Goal: Book appointment/travel/reservation

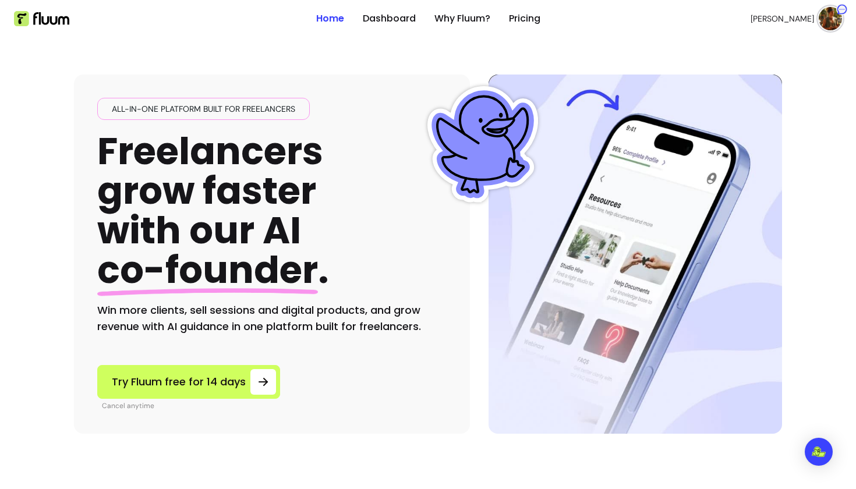
click at [833, 23] on img at bounding box center [829, 18] width 23 height 23
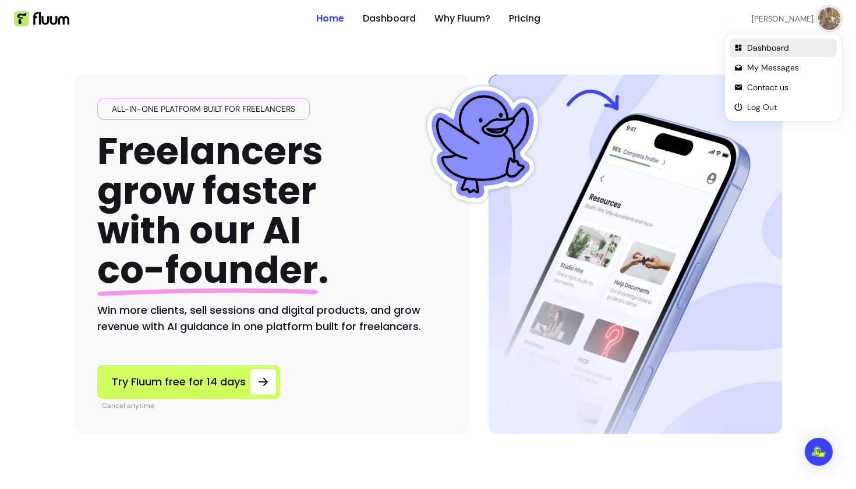
click at [758, 43] on span "Dashboard" at bounding box center [789, 48] width 85 height 12
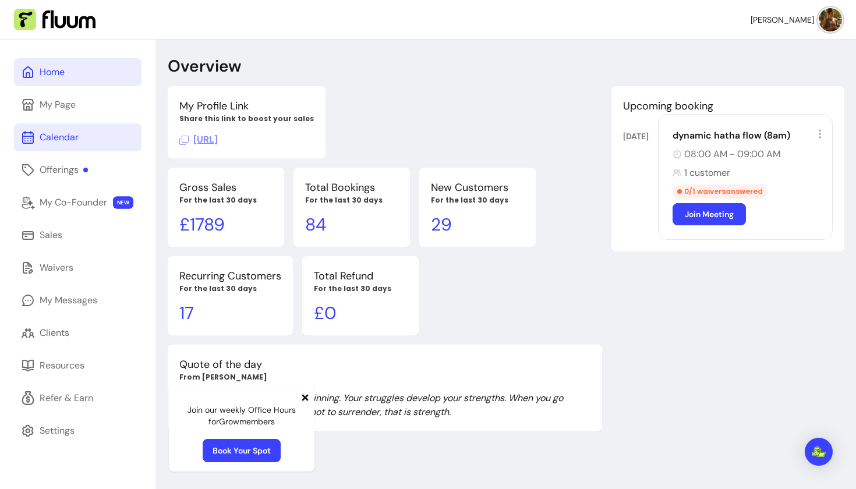
click at [66, 137] on div "Calendar" at bounding box center [59, 137] width 39 height 14
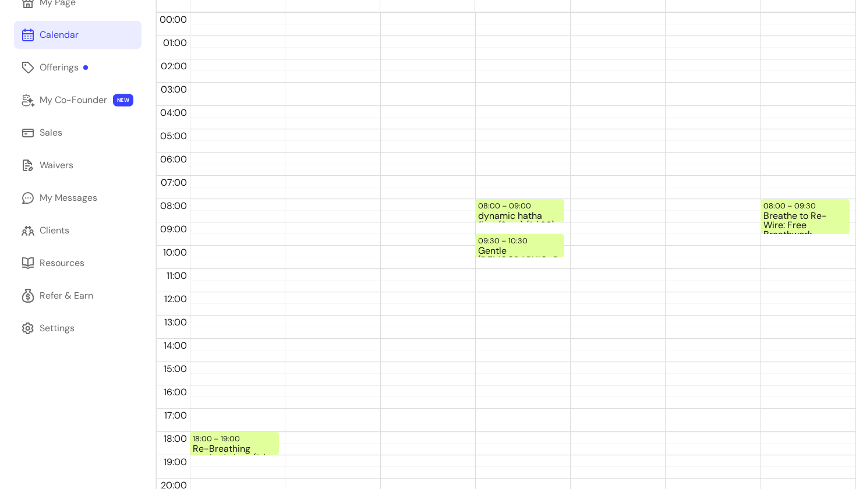
scroll to position [103, 0]
click at [531, 207] on div "08:00 – 09:00" at bounding box center [506, 205] width 56 height 11
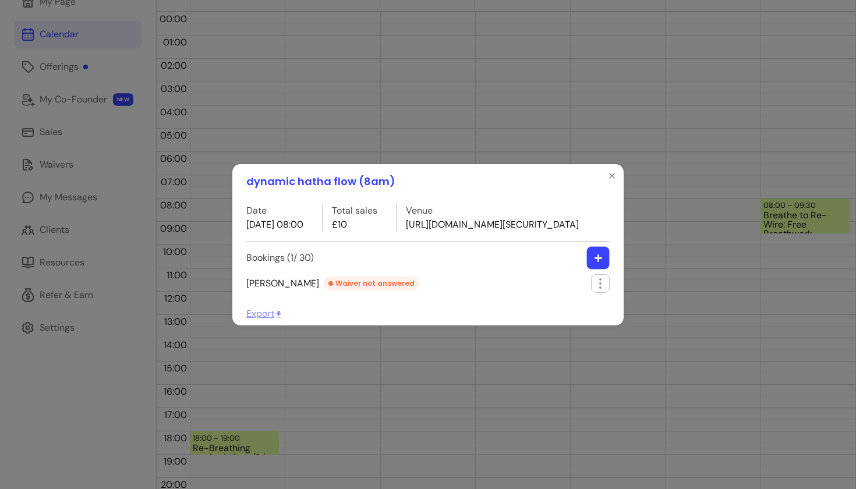
click at [597, 262] on icon "button" at bounding box center [598, 257] width 9 height 9
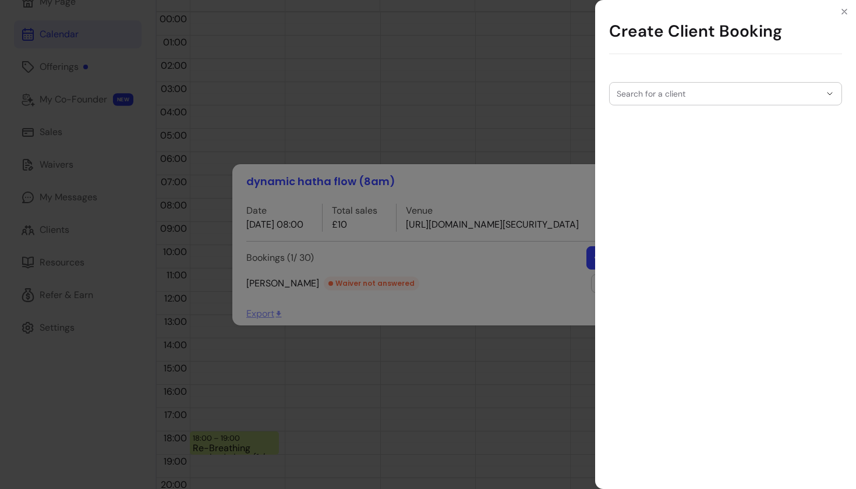
click at [796, 75] on div "Search for a client" at bounding box center [725, 86] width 233 height 37
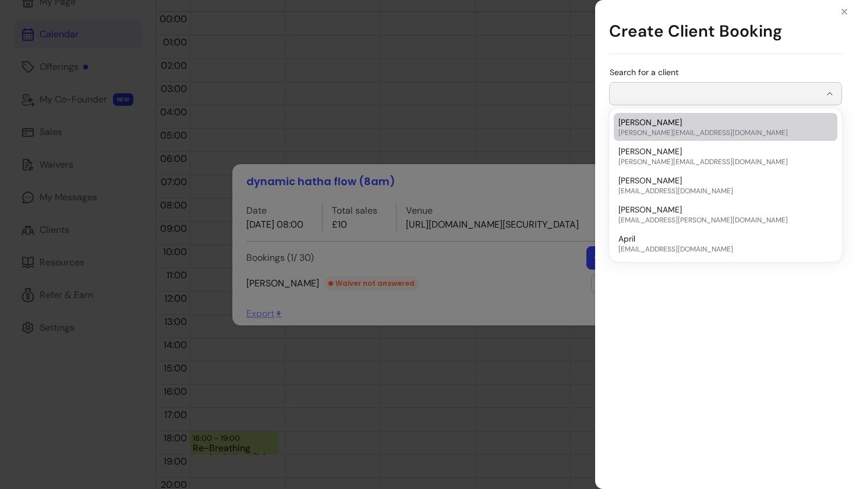
click at [799, 98] on input "Search for a client" at bounding box center [718, 94] width 204 height 12
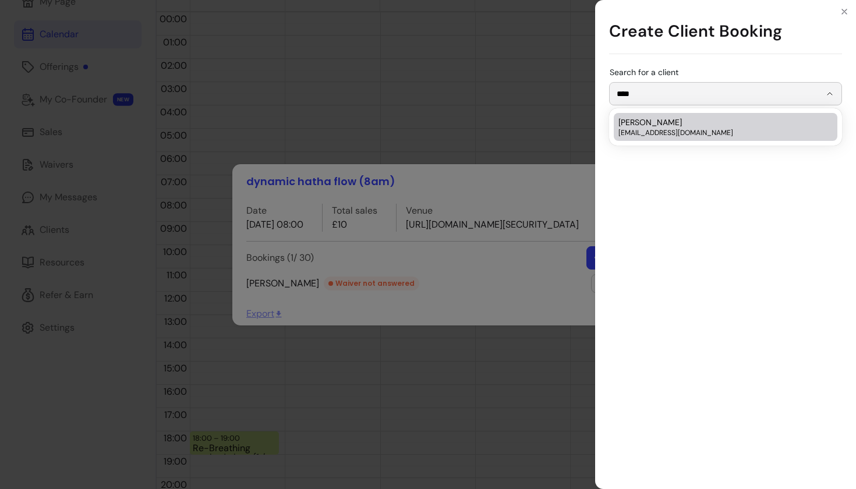
click at [695, 131] on span "[EMAIL_ADDRESS][DOMAIN_NAME]" at bounding box center [719, 132] width 203 height 9
type input "**********"
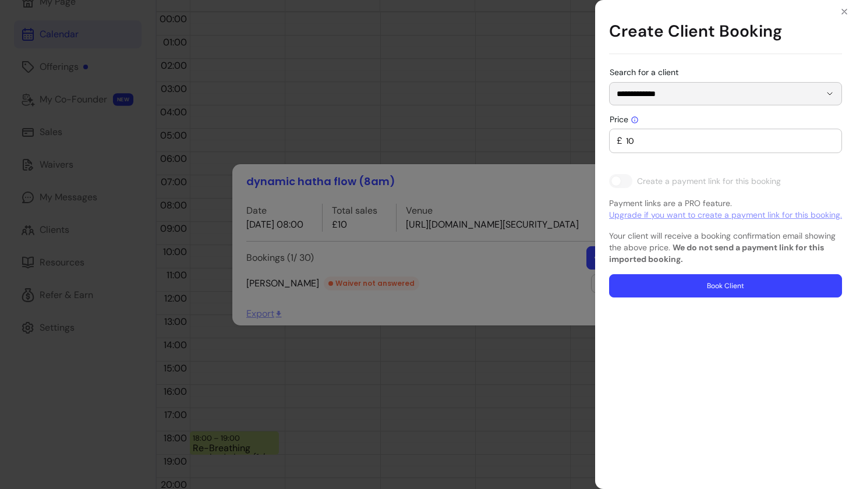
type input "0"
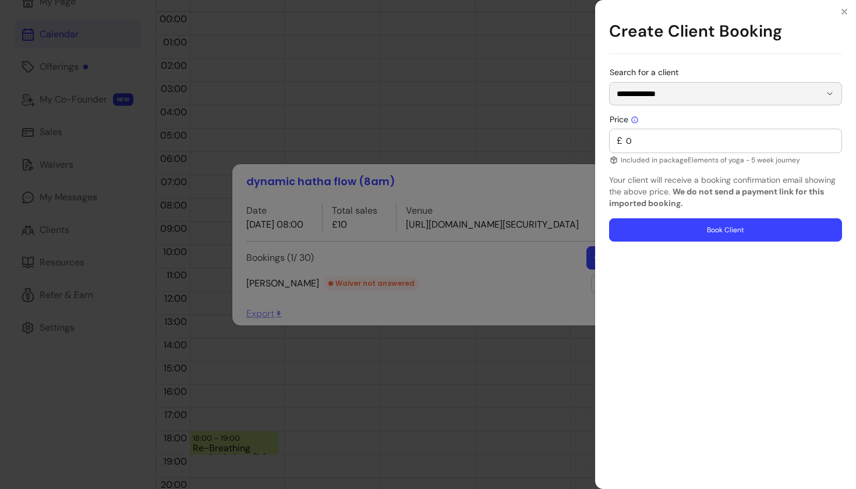
click at [678, 232] on button "Book Client" at bounding box center [725, 229] width 233 height 23
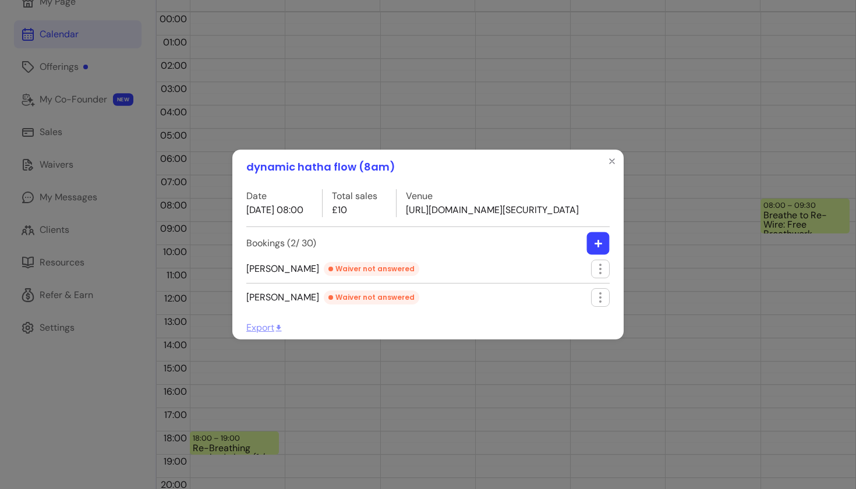
click at [597, 251] on button "button" at bounding box center [598, 243] width 23 height 23
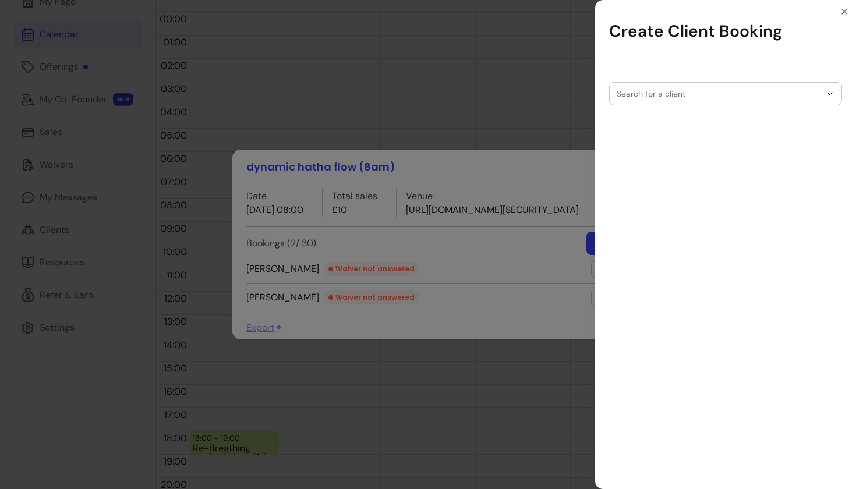
click at [680, 100] on div at bounding box center [725, 94] width 218 height 22
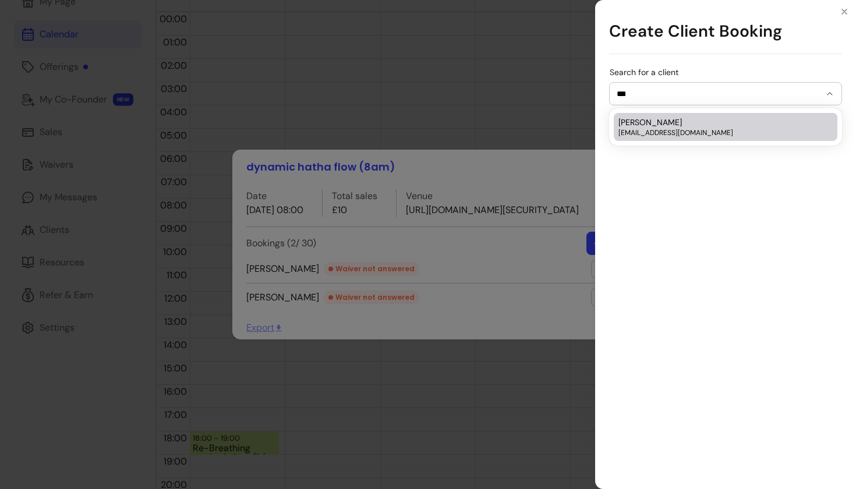
click at [675, 133] on span "[EMAIL_ADDRESS][DOMAIN_NAME]" at bounding box center [719, 132] width 203 height 9
type input "*******"
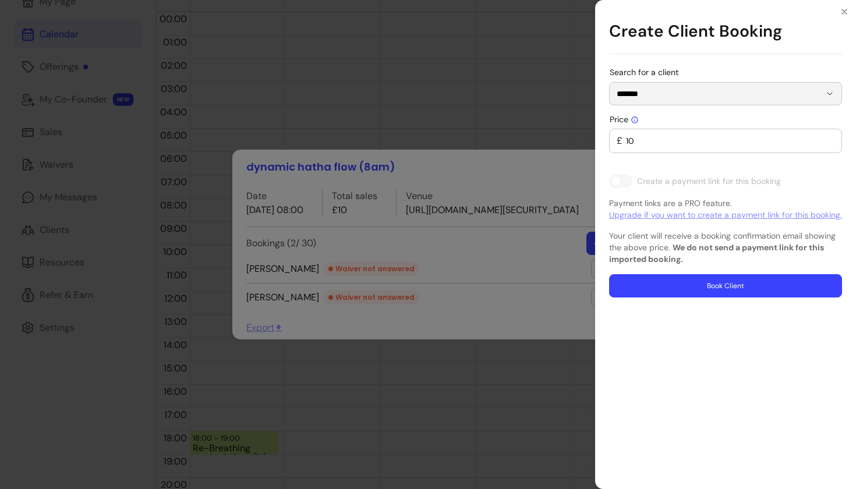
type input "0"
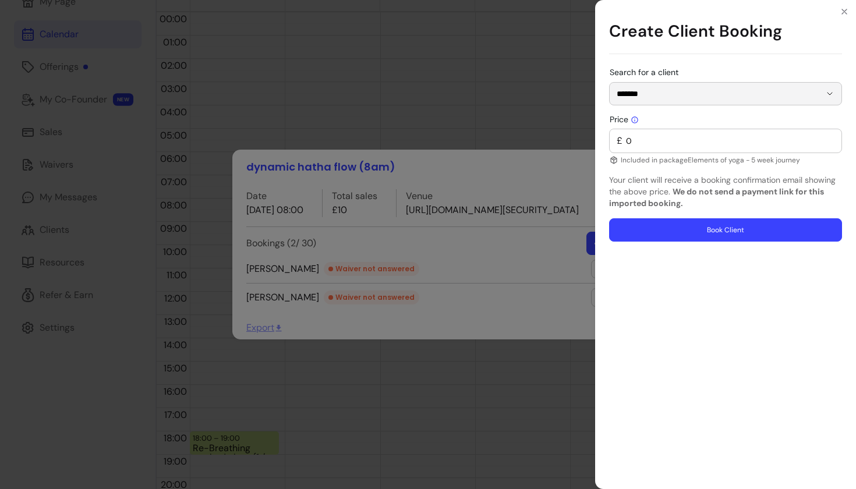
click at [715, 233] on button "Book Client" at bounding box center [725, 229] width 233 height 23
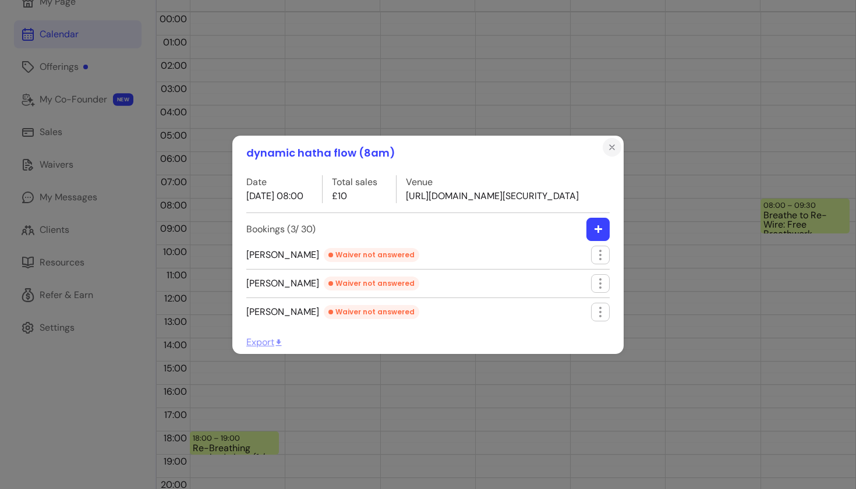
click at [612, 143] on icon "Close" at bounding box center [611, 147] width 9 height 9
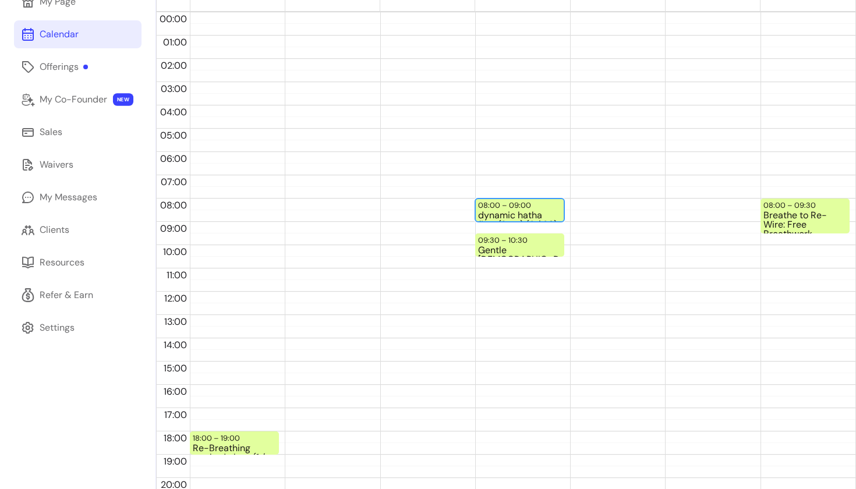
click at [537, 211] on div "dynamic hatha flow (8am) (3 / 30)" at bounding box center [519, 216] width 83 height 10
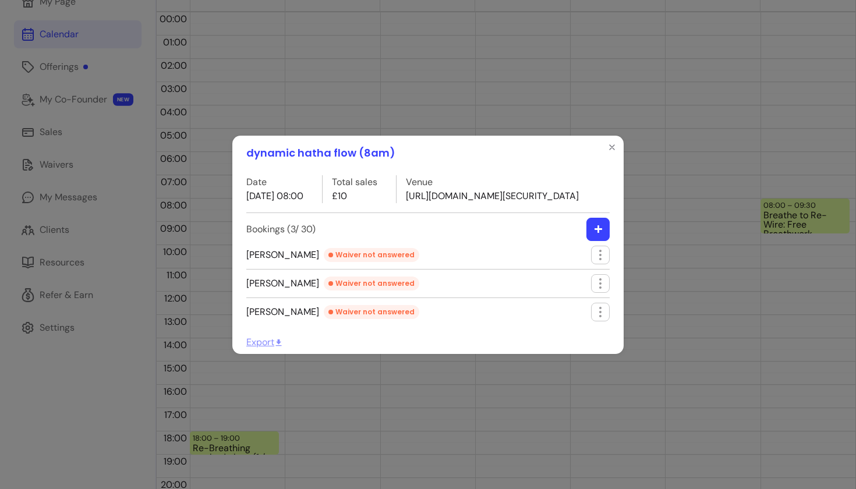
click at [600, 233] on icon "button" at bounding box center [598, 229] width 9 height 9
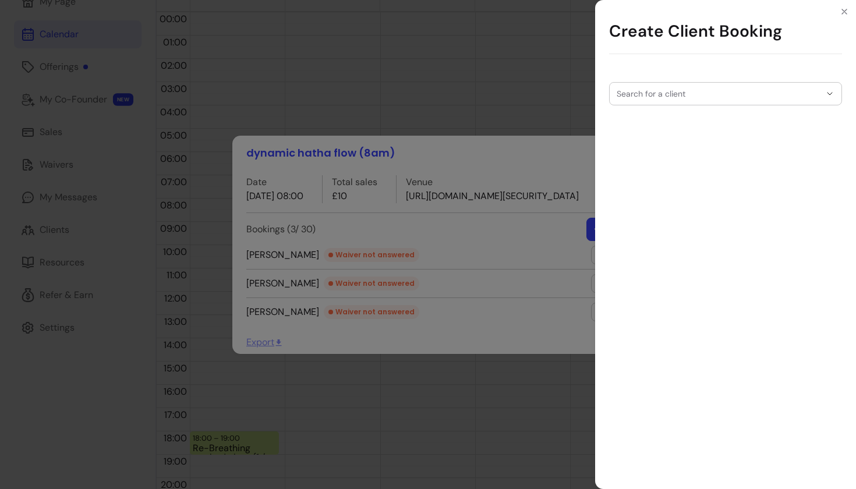
click at [809, 101] on div at bounding box center [725, 94] width 218 height 22
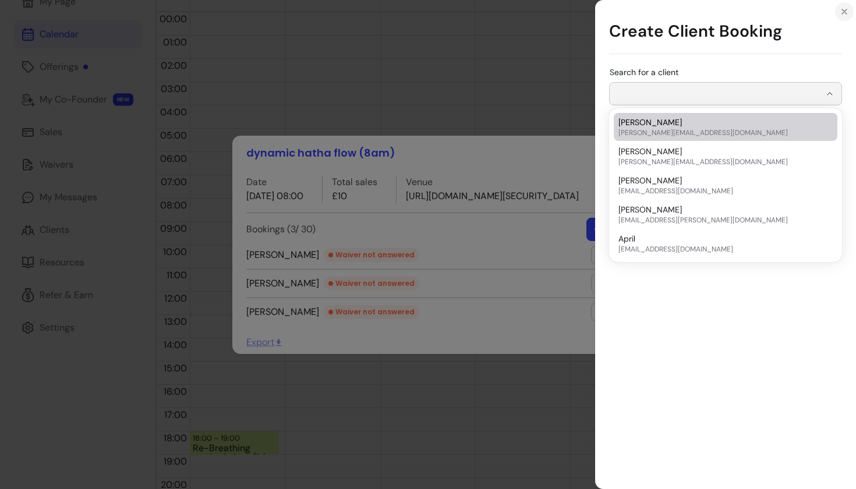
click at [845, 10] on icon "Close" at bounding box center [843, 11] width 9 height 9
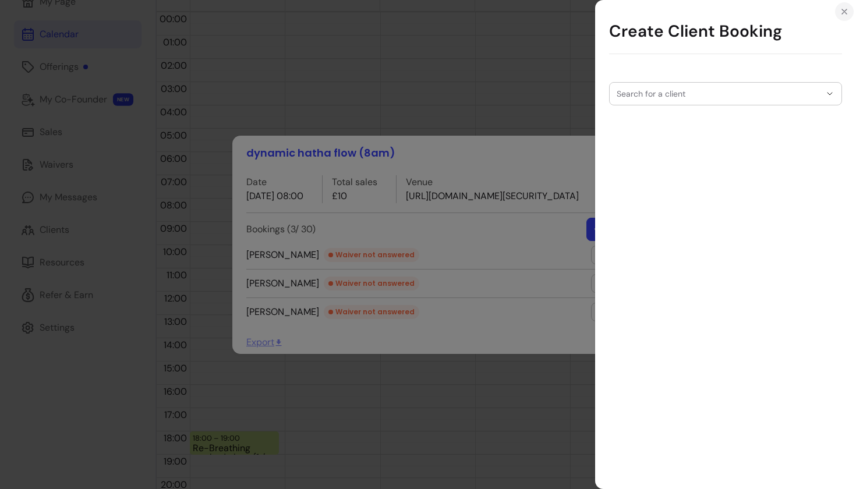
click at [843, 9] on icon "Close" at bounding box center [843, 11] width 9 height 9
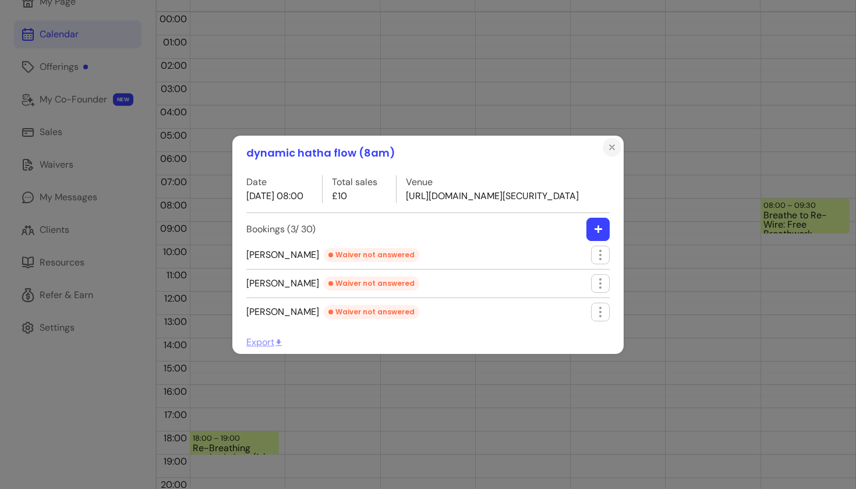
click at [618, 138] on button "Close" at bounding box center [611, 147] width 19 height 19
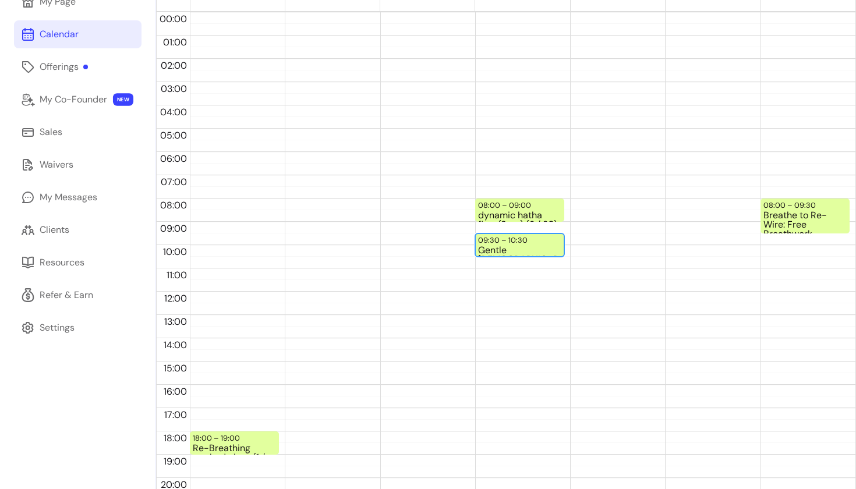
click at [519, 247] on div "Gentle [DEMOGRAPHIC_DATA] (9:30am London time)" at bounding box center [519, 251] width 83 height 10
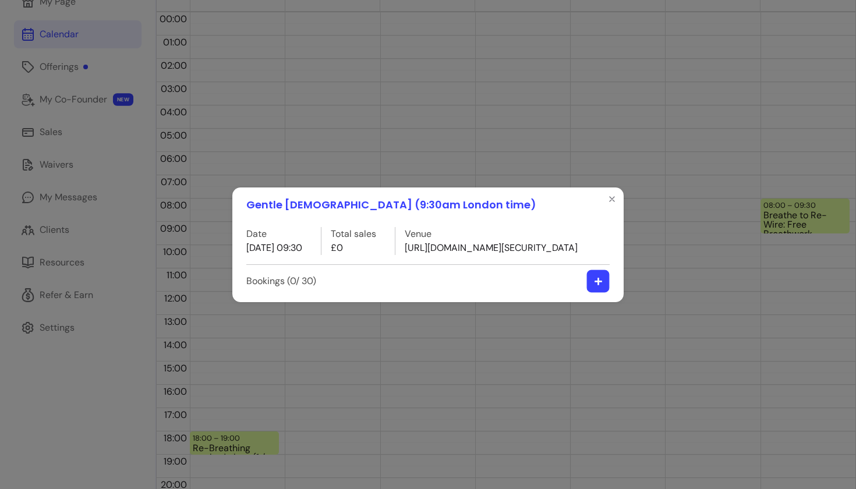
click at [588, 292] on button "button" at bounding box center [598, 281] width 23 height 23
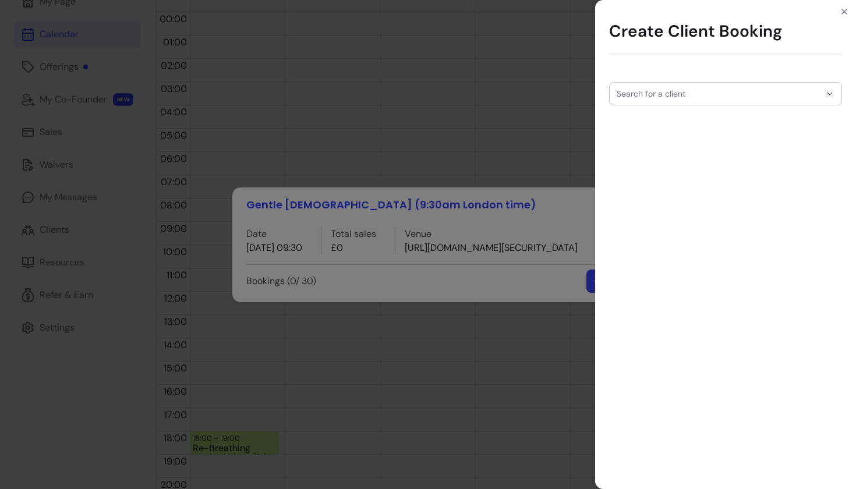
click at [654, 88] on div "Search for a client" at bounding box center [725, 93] width 233 height 23
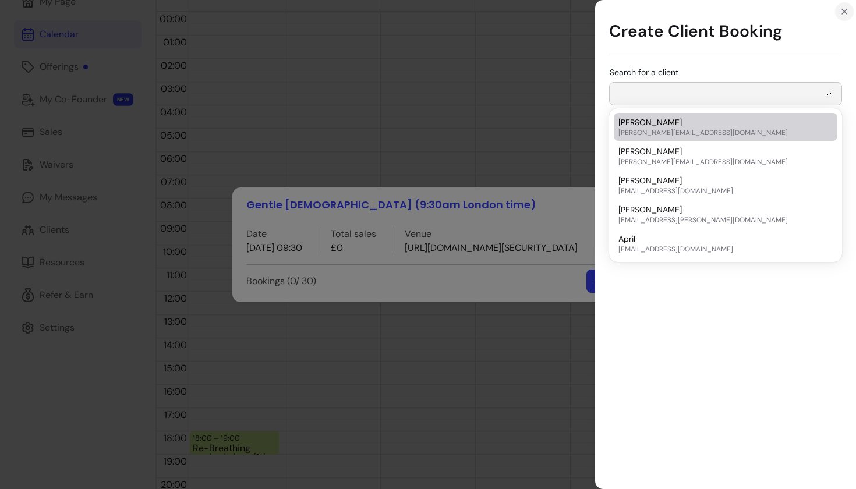
click at [842, 5] on button "Close" at bounding box center [844, 11] width 19 height 19
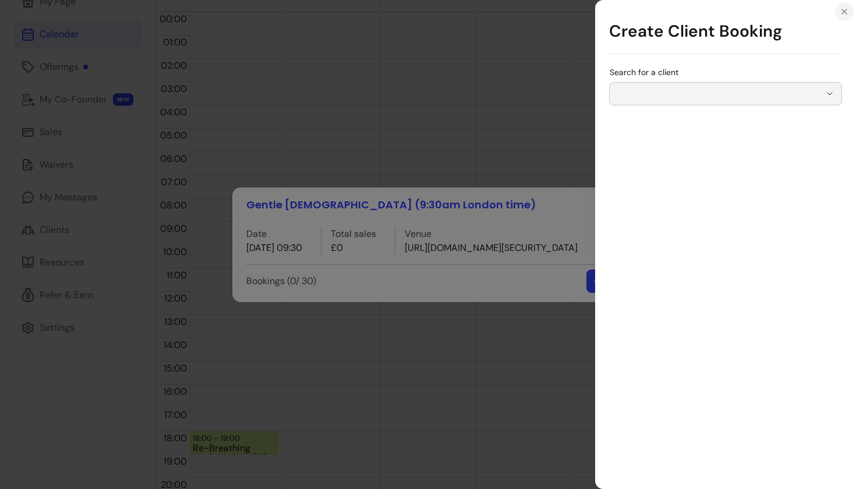
click at [840, 9] on icon "Close" at bounding box center [843, 11] width 9 height 9
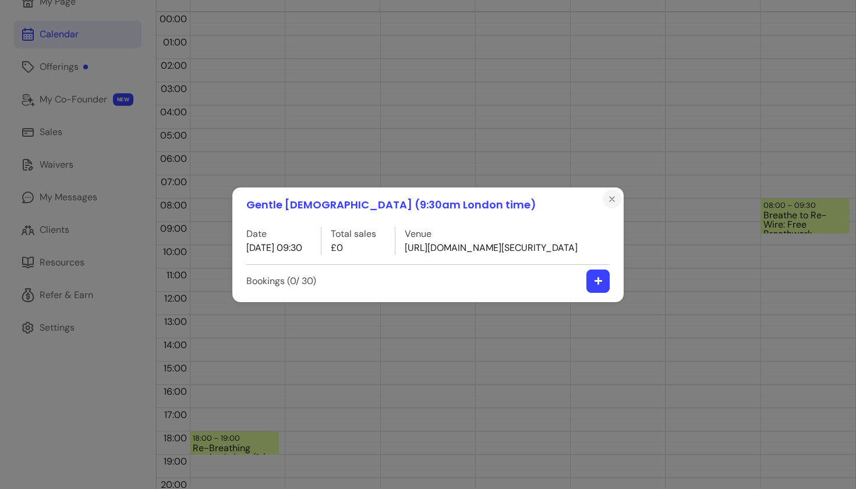
click at [619, 190] on button "Close" at bounding box center [611, 199] width 19 height 19
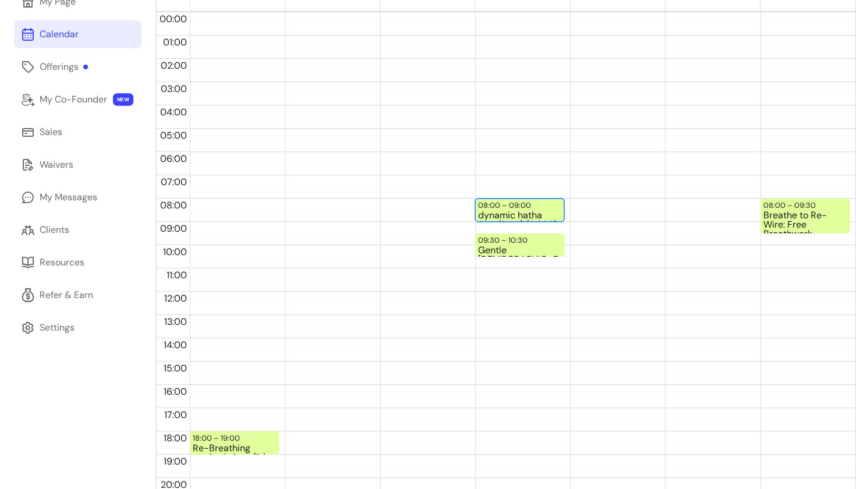
click at [516, 211] on div "dynamic hatha flow (8am) (3 / 30)" at bounding box center [519, 216] width 83 height 10
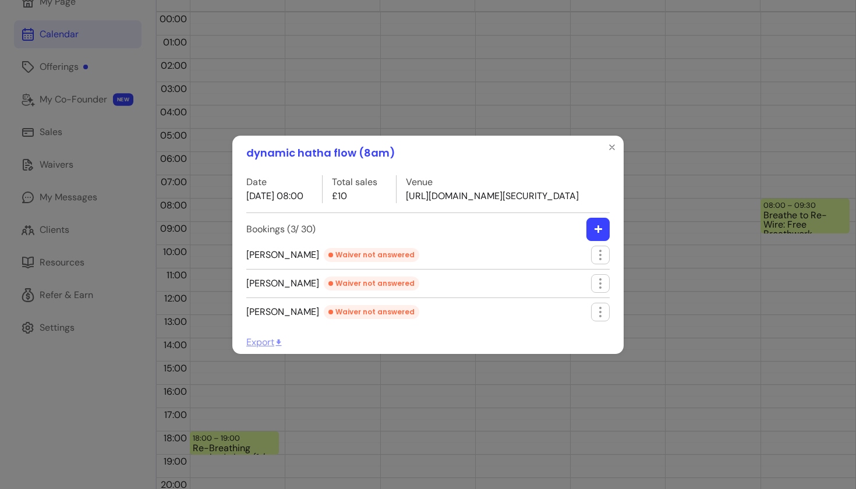
click at [593, 240] on button "button" at bounding box center [597, 229] width 23 height 23
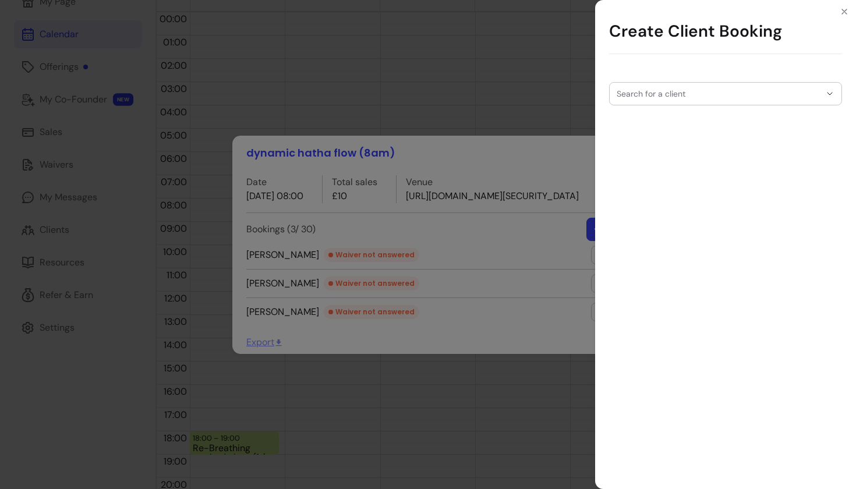
click at [654, 90] on input "Search for a client" at bounding box center [718, 94] width 204 height 12
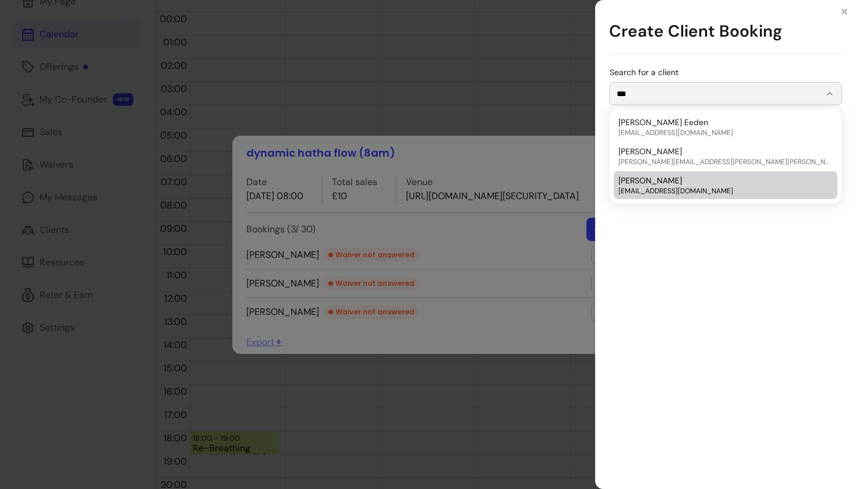
click at [656, 182] on span "[PERSON_NAME]" at bounding box center [649, 181] width 63 height 12
type input "**********"
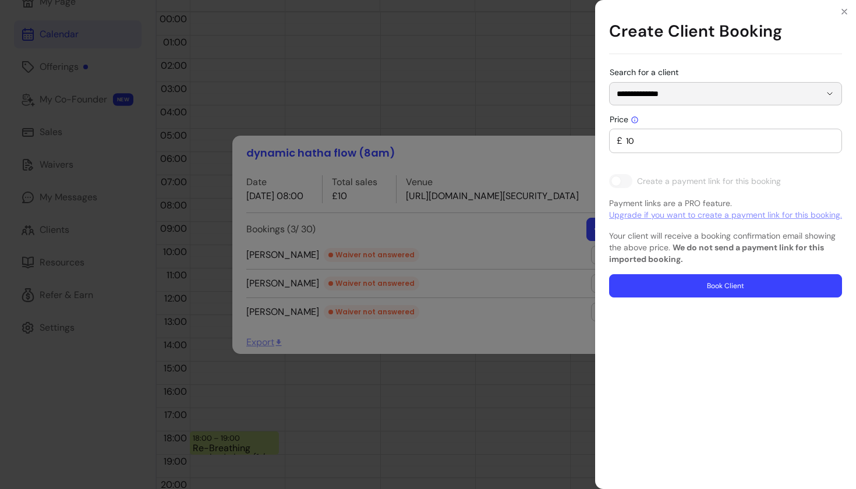
type input "0"
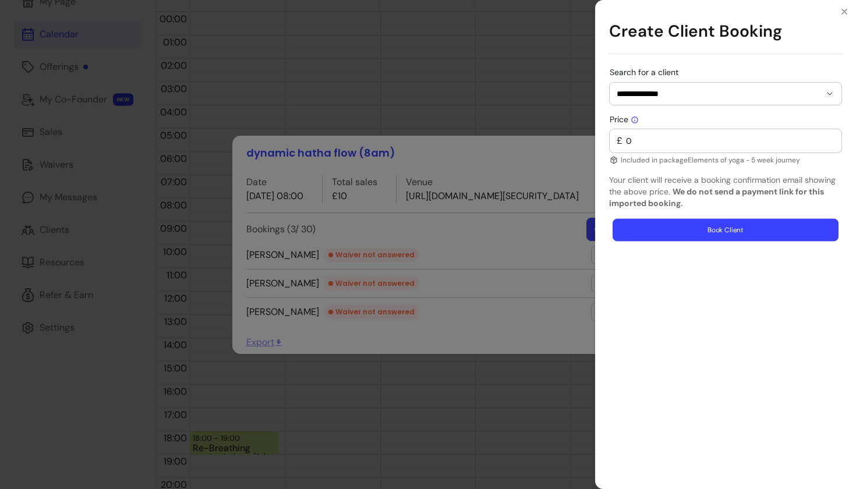
click at [697, 238] on button "Book Client" at bounding box center [725, 230] width 226 height 23
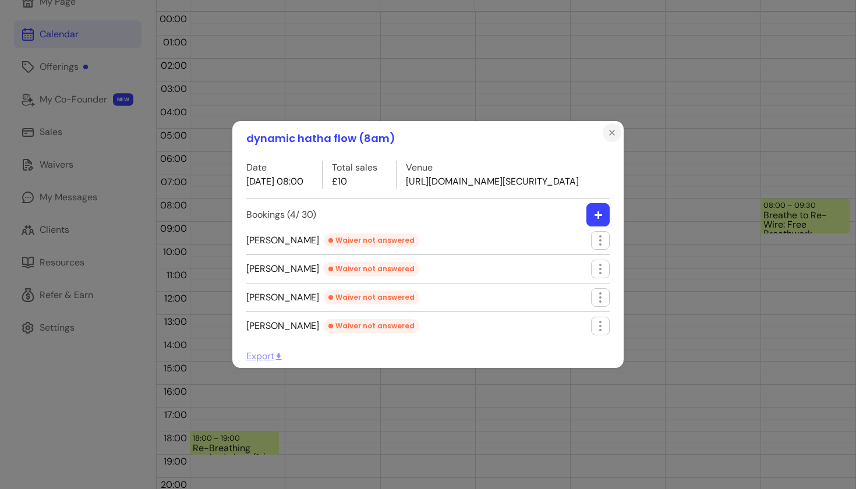
click at [614, 128] on icon "Close" at bounding box center [611, 132] width 9 height 9
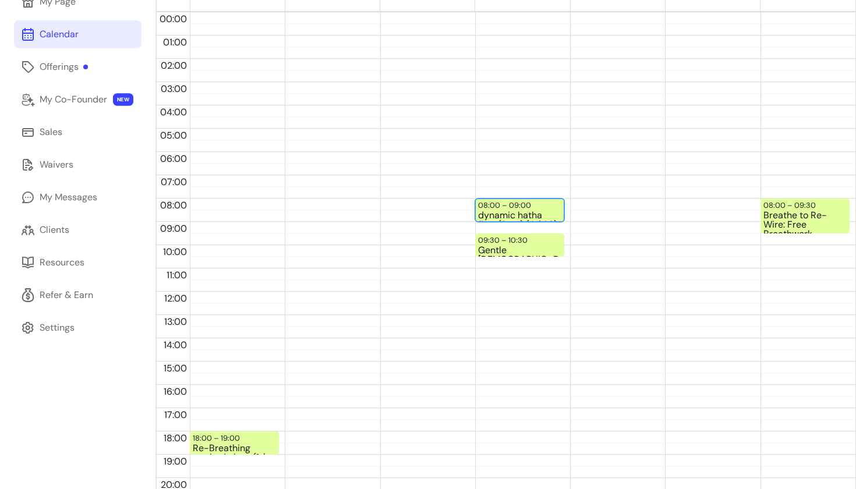
click at [536, 207] on div "08:00 – 09:00 dynamic hatha flow (8am) (4 / 30)" at bounding box center [519, 209] width 89 height 23
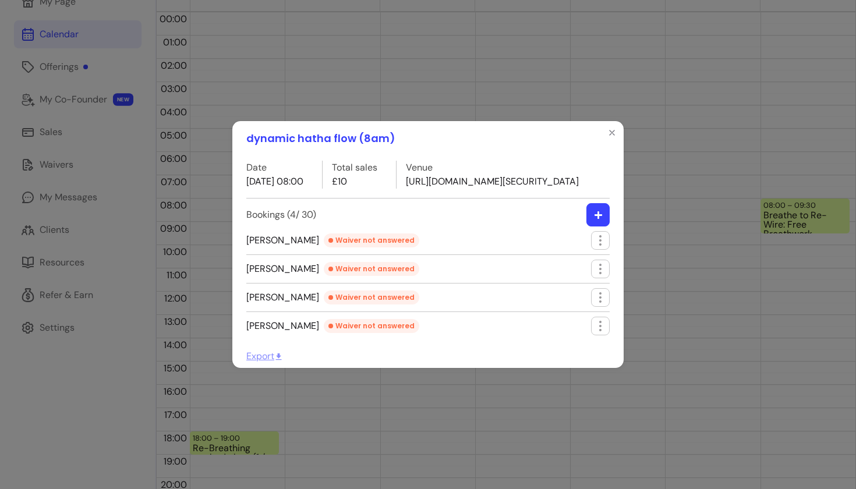
click at [593, 222] on button "button" at bounding box center [597, 214] width 23 height 23
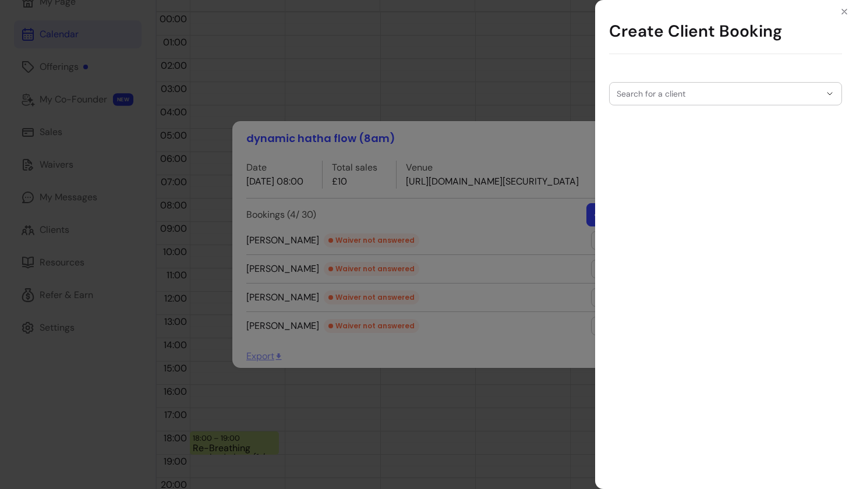
click at [651, 96] on input "Search for a client" at bounding box center [718, 94] width 204 height 12
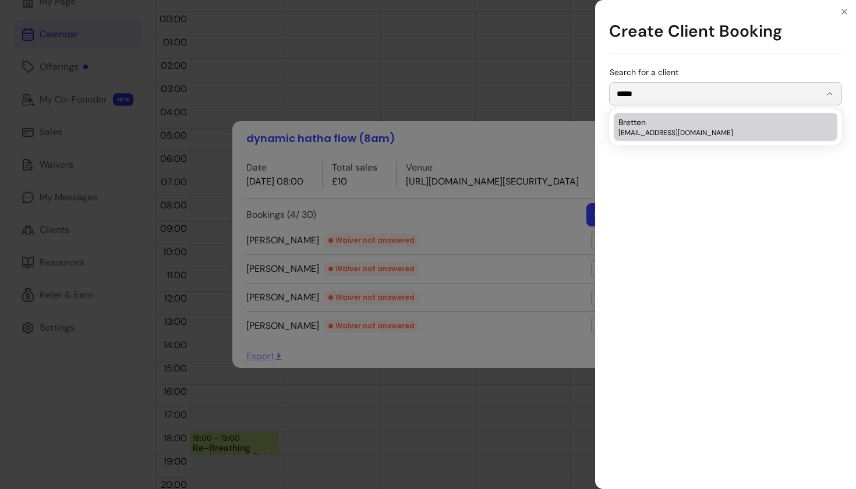
click at [626, 132] on span "[EMAIL_ADDRESS][DOMAIN_NAME]" at bounding box center [719, 132] width 203 height 9
type input "*******"
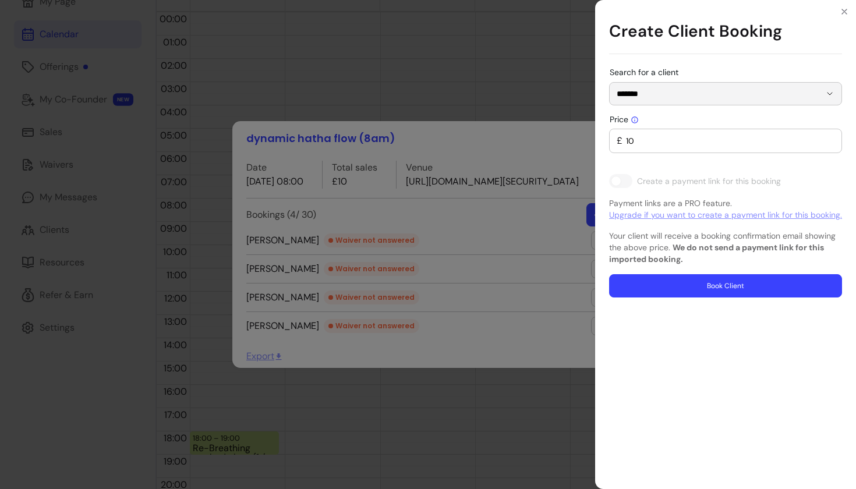
type input "0"
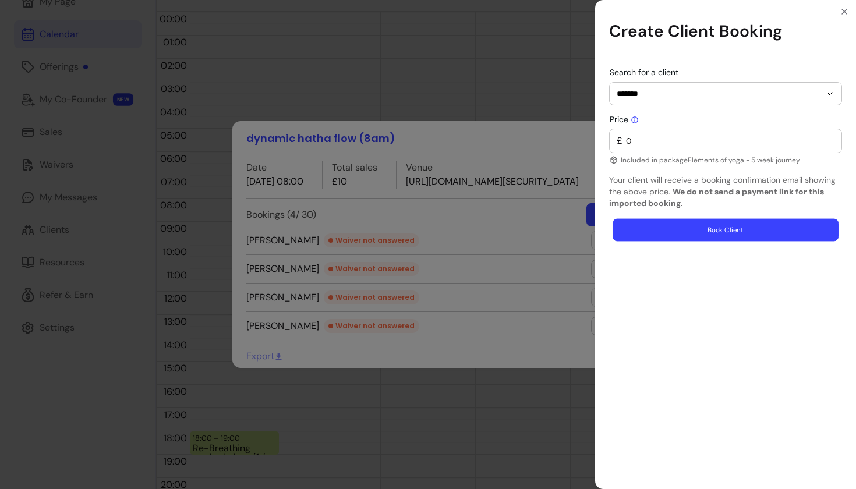
click at [694, 239] on button "Book Client" at bounding box center [725, 230] width 226 height 23
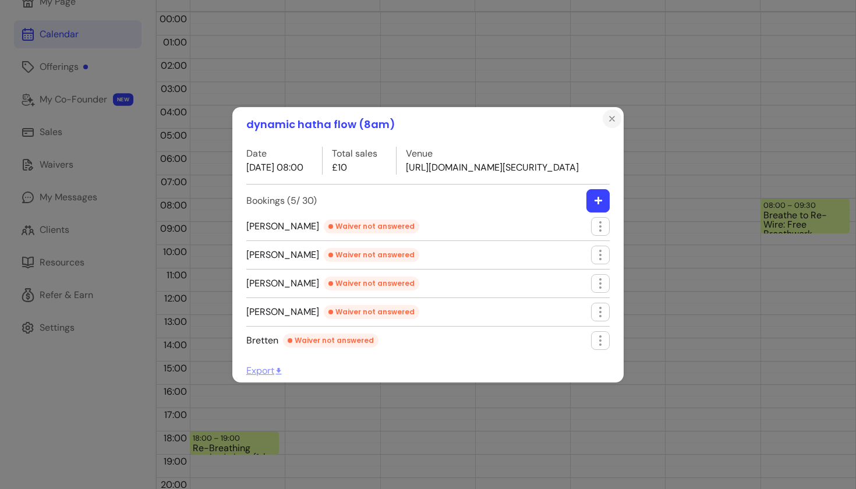
click at [608, 114] on icon "Close" at bounding box center [611, 118] width 9 height 9
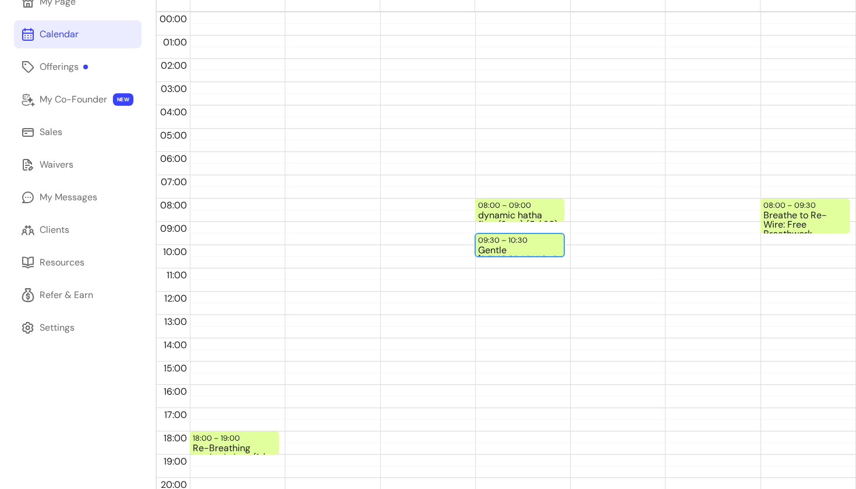
click at [512, 250] on div "Gentle [DEMOGRAPHIC_DATA] (9:30am London time)" at bounding box center [519, 251] width 83 height 10
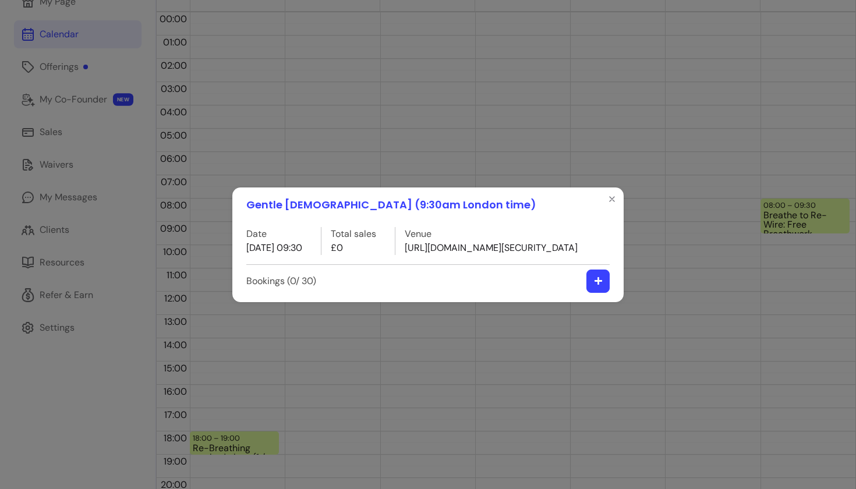
click at [599, 285] on icon "button" at bounding box center [598, 280] width 9 height 9
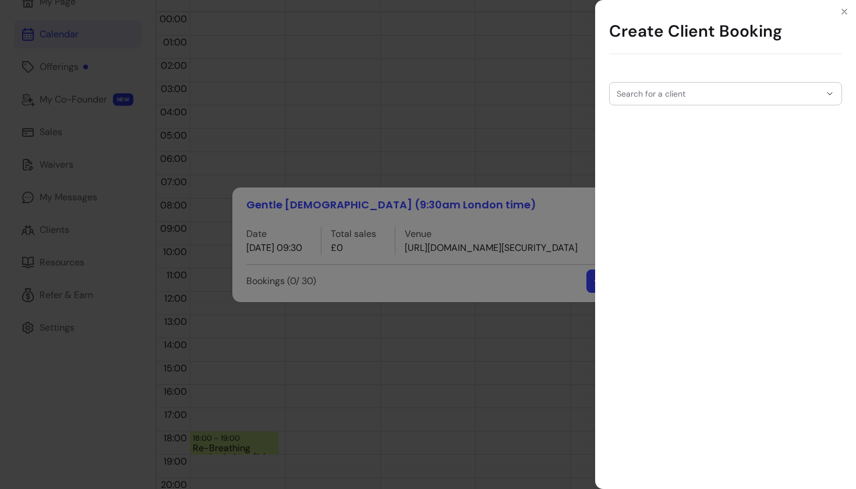
click at [647, 100] on div at bounding box center [725, 94] width 218 height 22
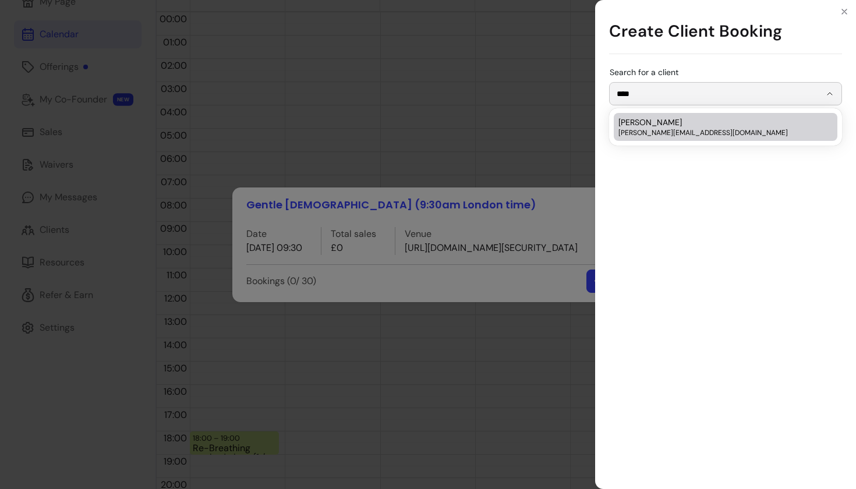
click at [654, 133] on span "[PERSON_NAME][EMAIL_ADDRESS][DOMAIN_NAME]" at bounding box center [719, 132] width 203 height 9
type input "*****"
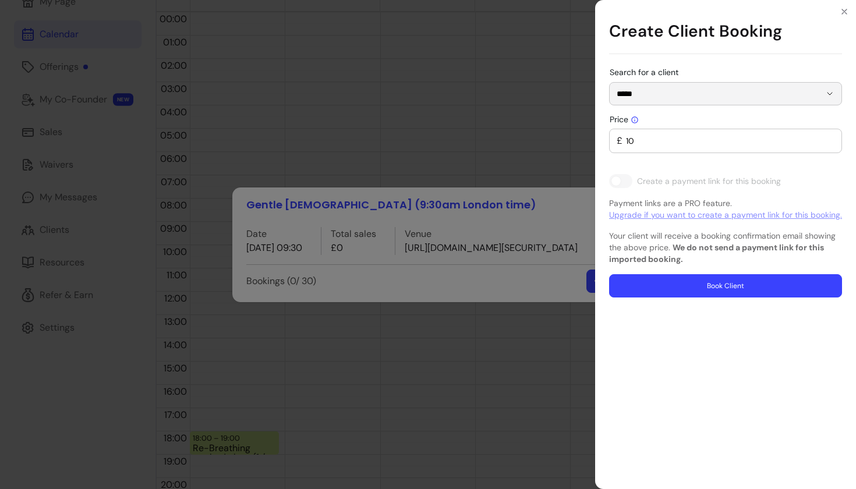
type input "0"
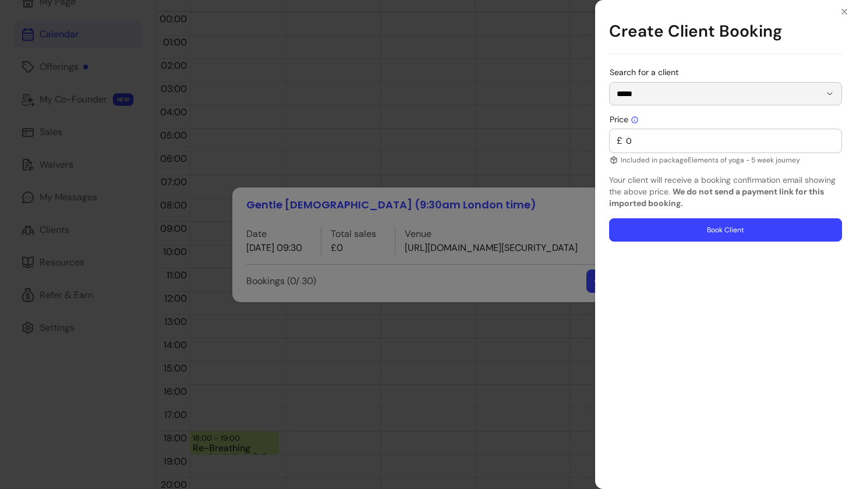
click at [671, 231] on button "Book Client" at bounding box center [725, 229] width 233 height 23
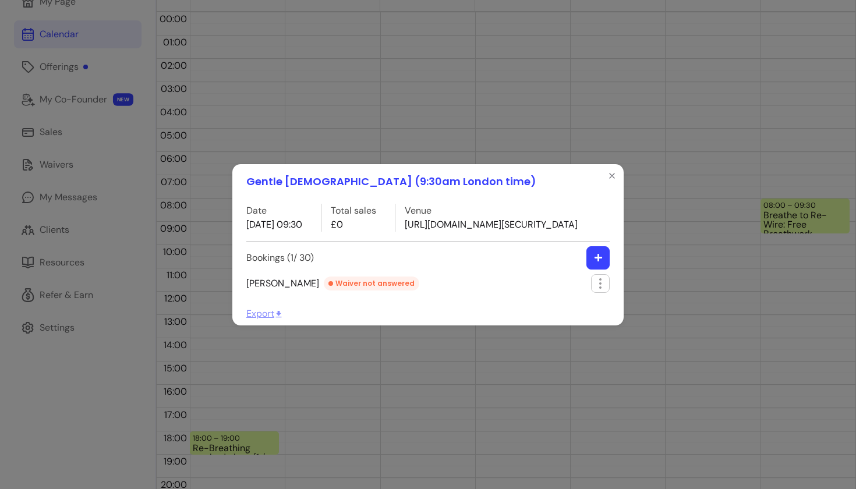
click at [594, 262] on icon "button" at bounding box center [598, 257] width 9 height 9
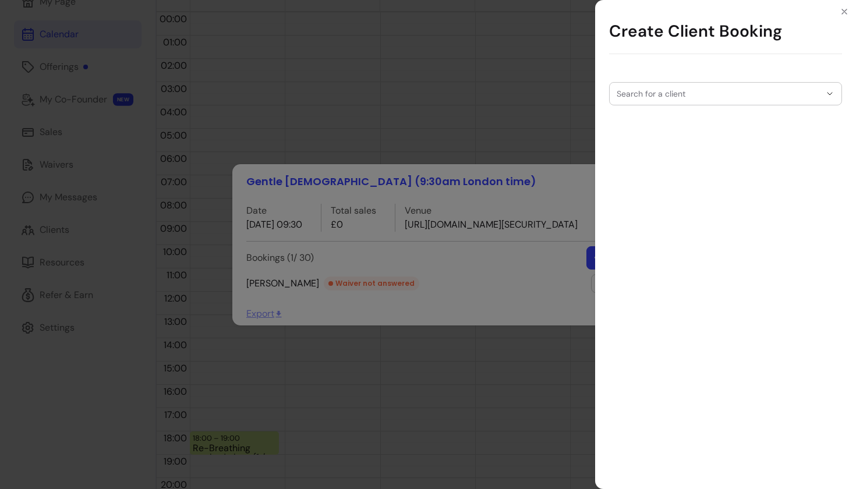
click at [642, 101] on div at bounding box center [725, 94] width 218 height 22
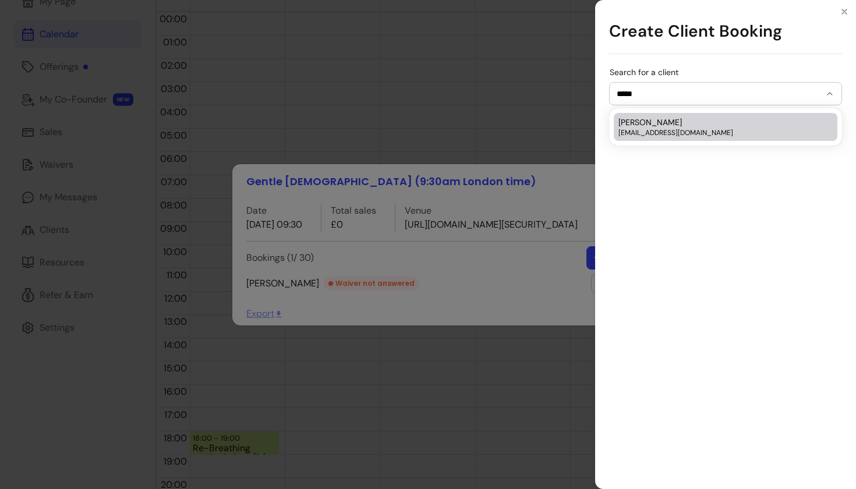
click at [659, 123] on span "[PERSON_NAME]" at bounding box center [649, 122] width 63 height 12
type input "**********"
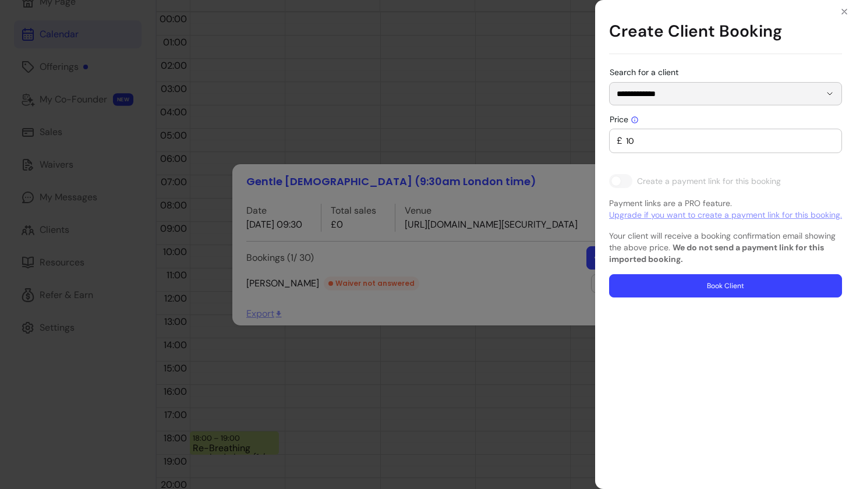
type input "0"
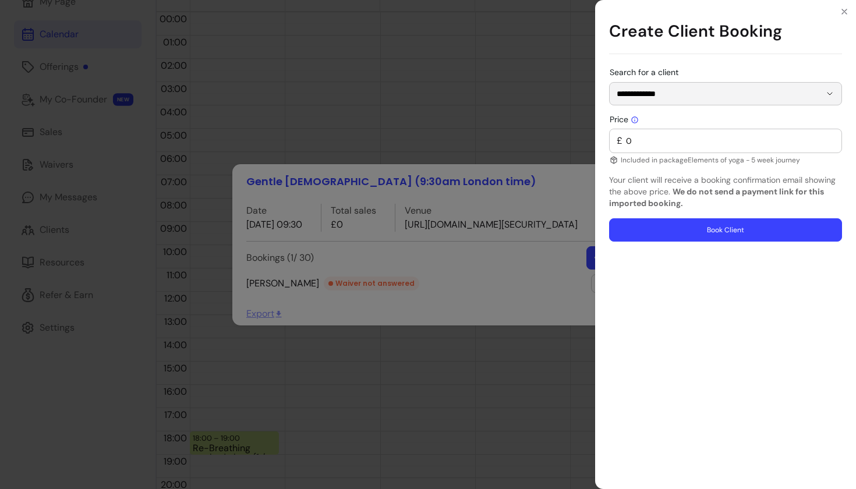
click at [665, 231] on button "Book Client" at bounding box center [725, 229] width 233 height 23
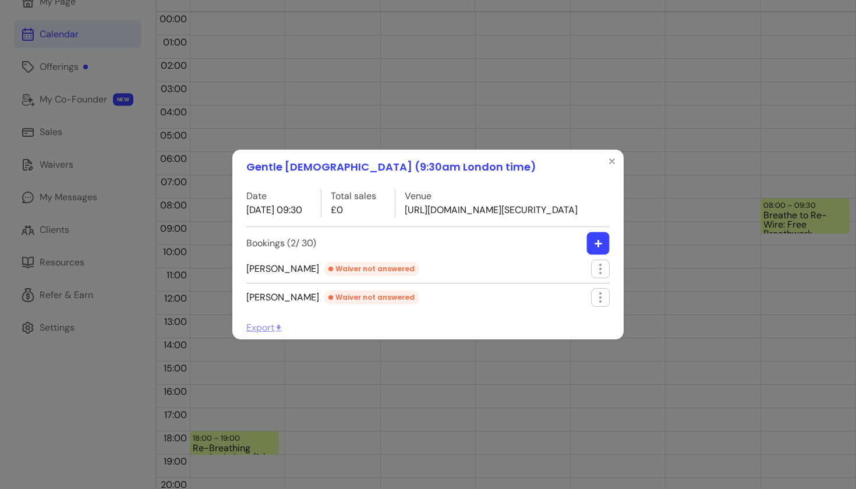
click at [595, 248] on icon "button" at bounding box center [598, 243] width 9 height 9
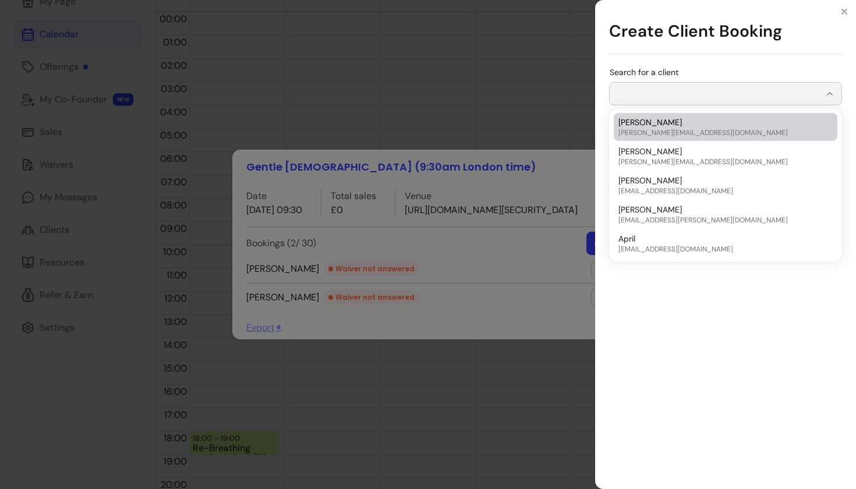
click at [658, 99] on input "Search for a client" at bounding box center [718, 94] width 204 height 12
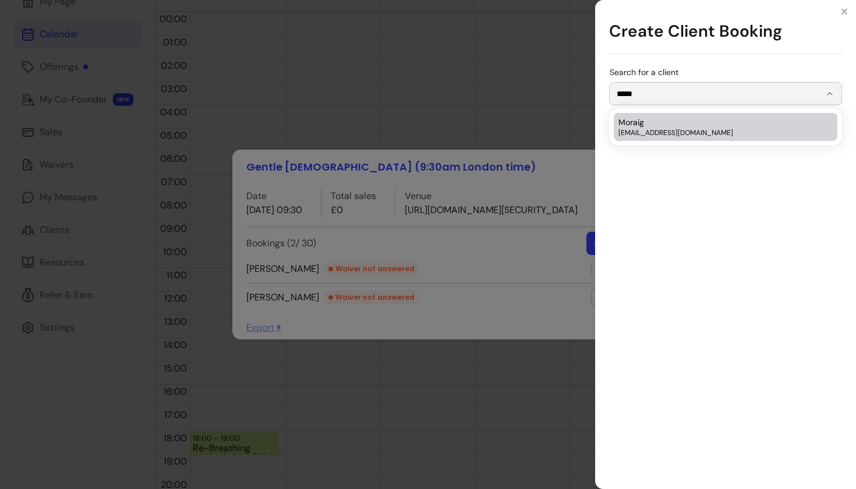
click at [663, 133] on span "[EMAIL_ADDRESS][DOMAIN_NAME]" at bounding box center [719, 132] width 203 height 9
type input "******"
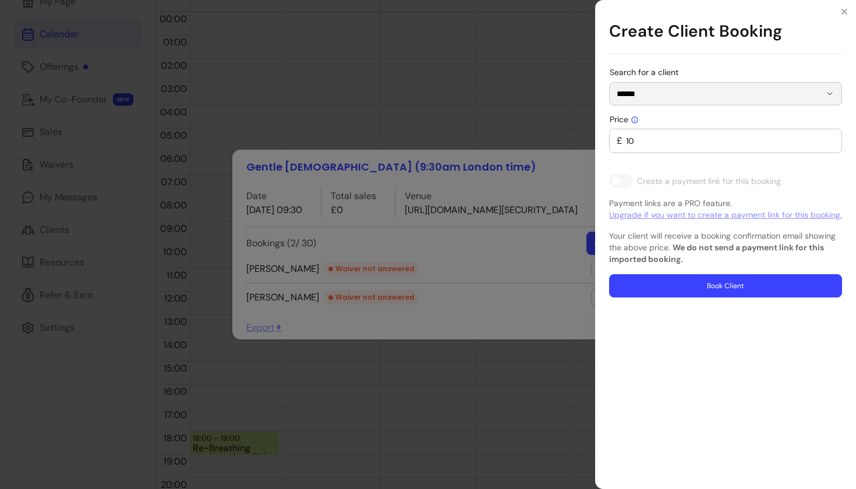
type input "0"
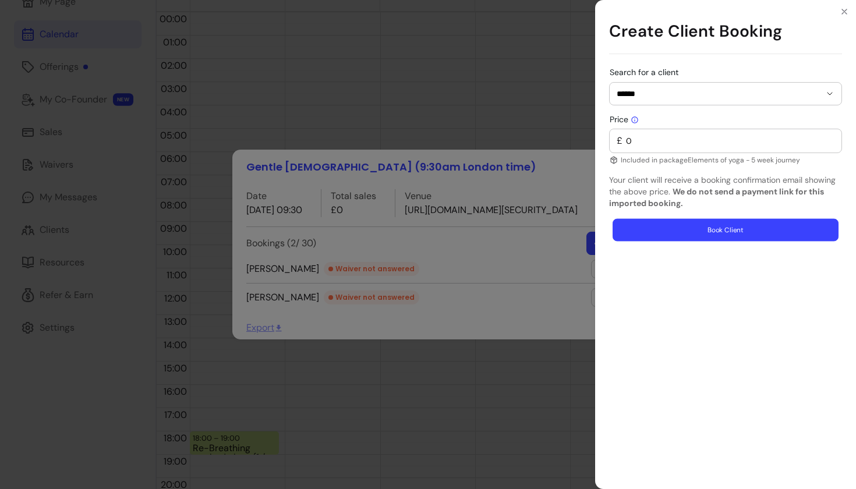
click at [672, 235] on button "Book Client" at bounding box center [725, 230] width 226 height 23
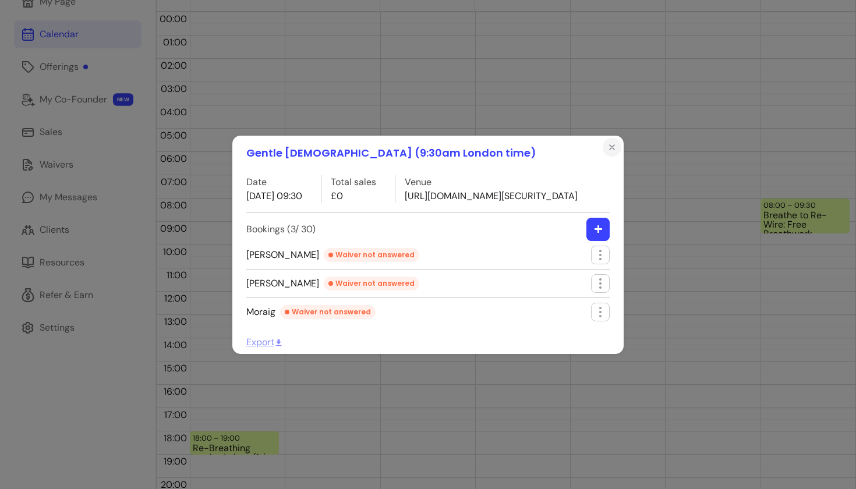
click at [608, 143] on icon "Close" at bounding box center [611, 147] width 9 height 9
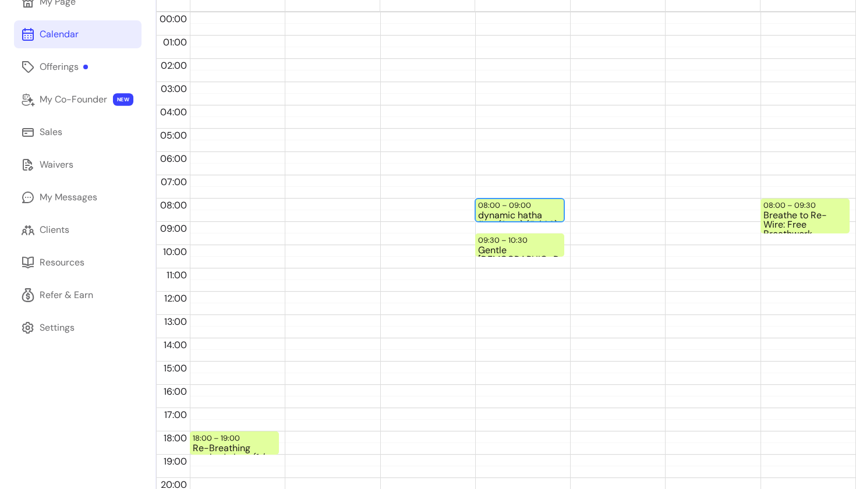
click at [528, 212] on div "dynamic hatha flow (8am) (5 / 30)" at bounding box center [519, 216] width 83 height 10
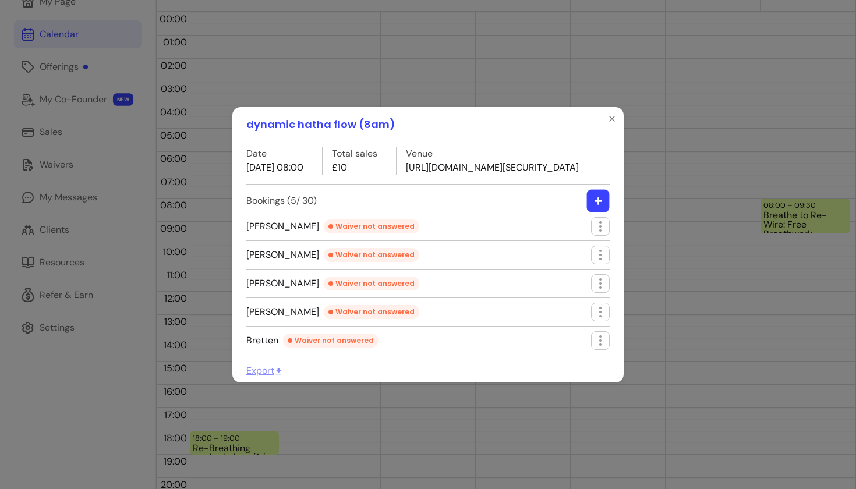
click at [598, 210] on button "button" at bounding box center [598, 200] width 23 height 23
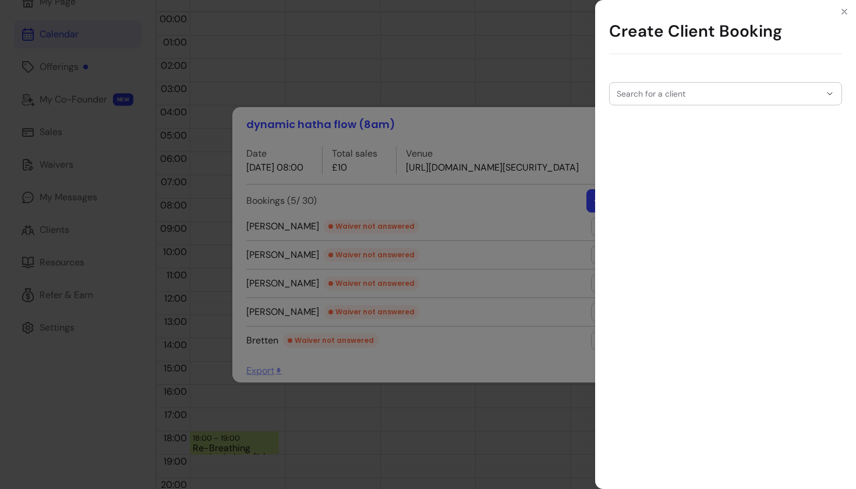
click at [671, 94] on input "Search for a client" at bounding box center [718, 94] width 204 height 12
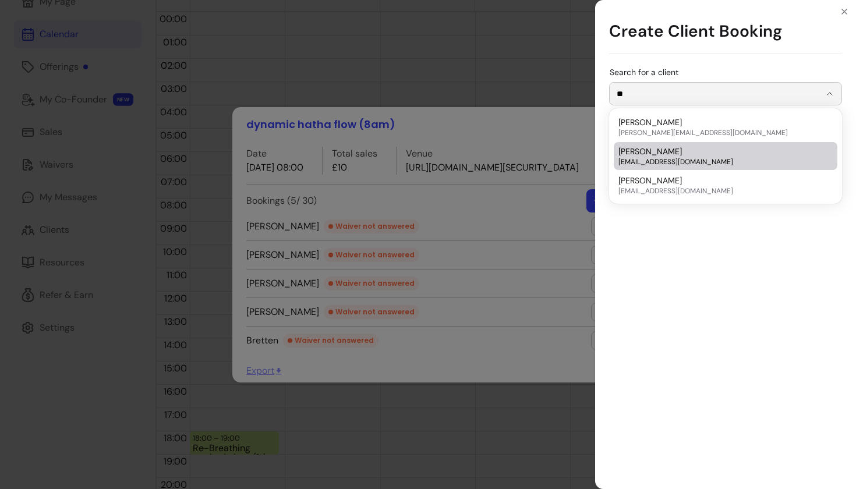
click at [643, 158] on span "[EMAIL_ADDRESS][DOMAIN_NAME]" at bounding box center [719, 161] width 203 height 9
type input "*****"
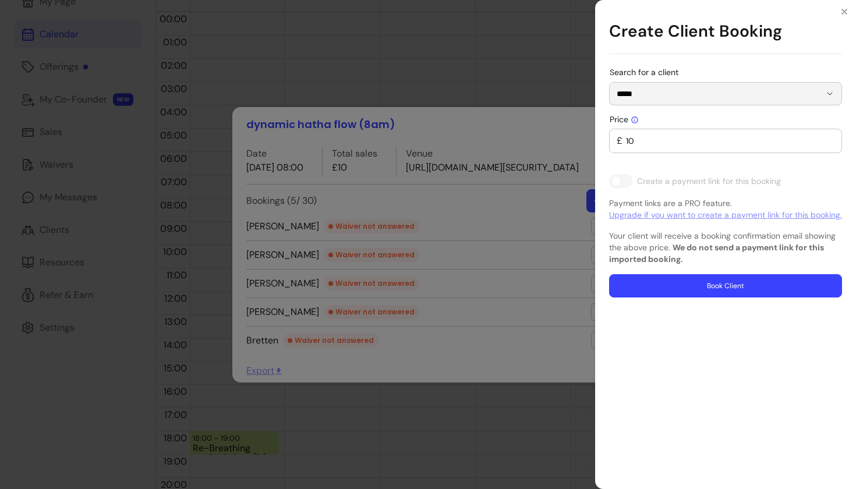
type input "0"
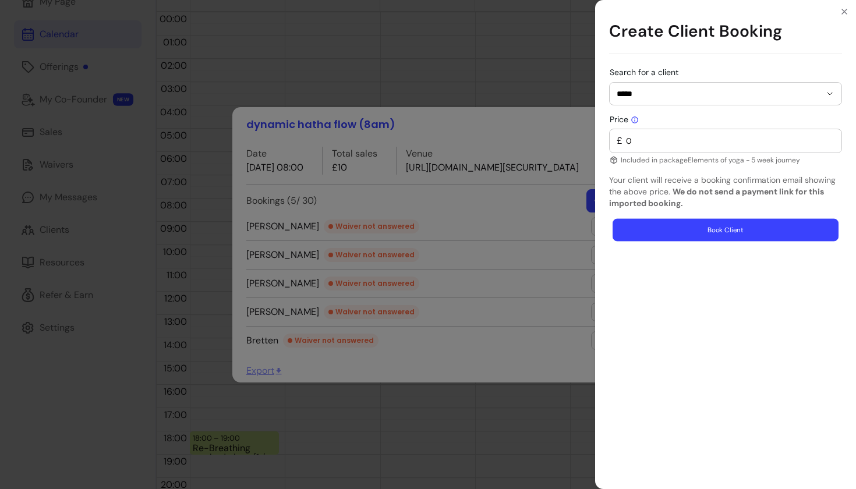
click at [659, 236] on button "Book Client" at bounding box center [725, 230] width 226 height 23
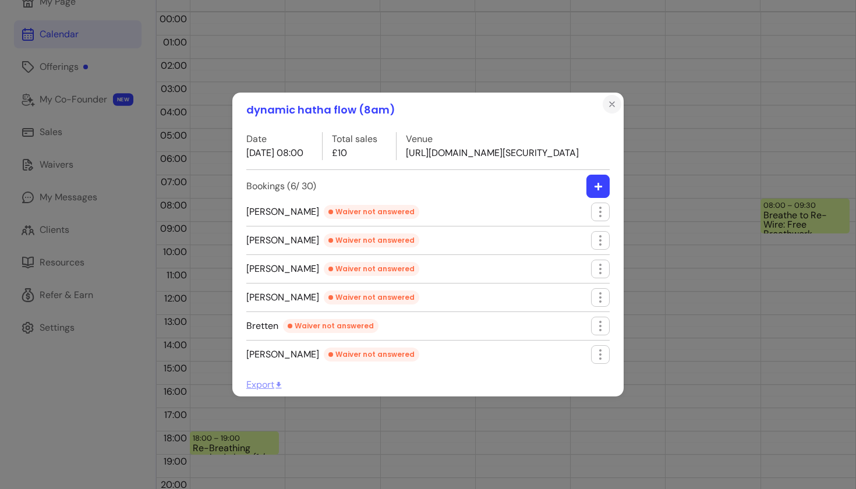
click at [610, 100] on icon "Close" at bounding box center [611, 104] width 9 height 9
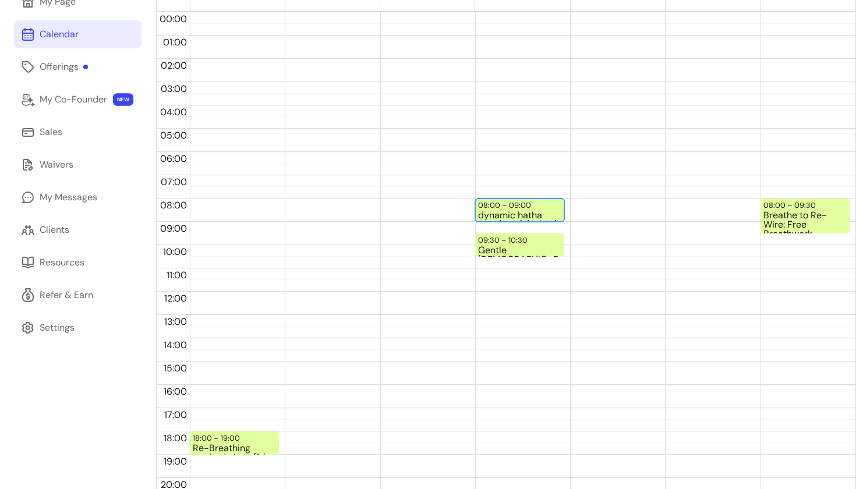
click at [512, 211] on div "dynamic hatha flow (8am) (6 / 30)" at bounding box center [519, 216] width 83 height 10
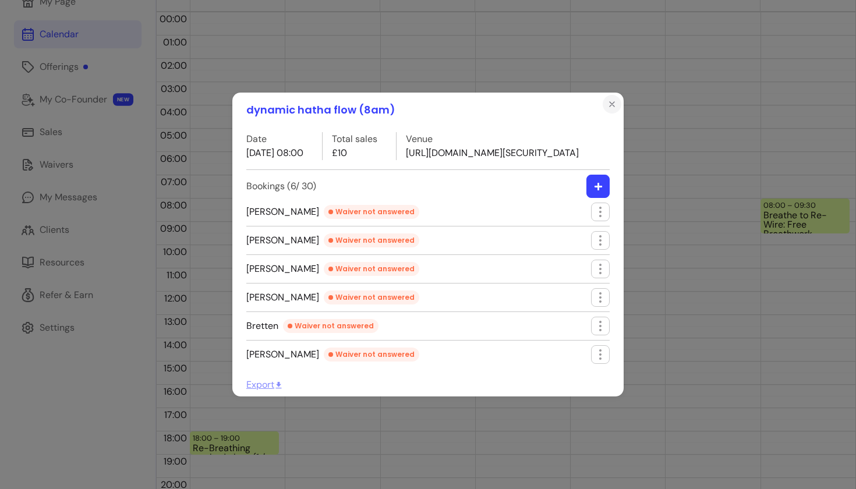
click at [614, 100] on icon "Close" at bounding box center [611, 104] width 9 height 9
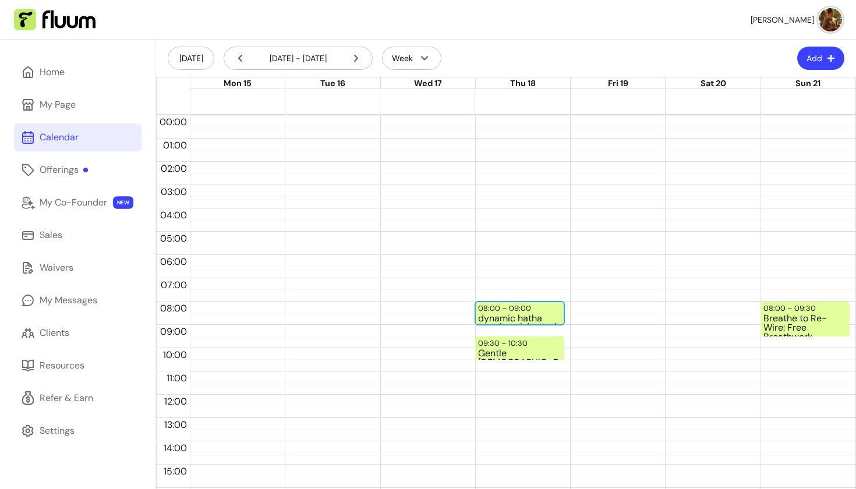
scroll to position [1, 0]
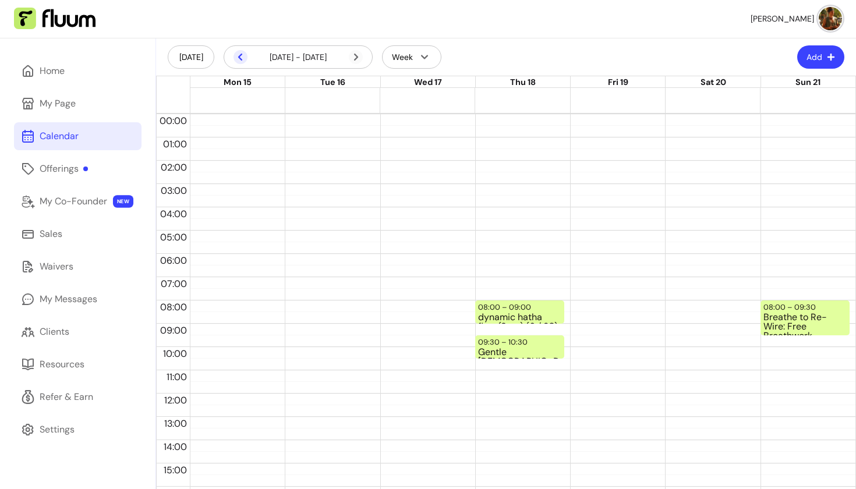
click at [237, 57] on icon at bounding box center [240, 57] width 14 height 14
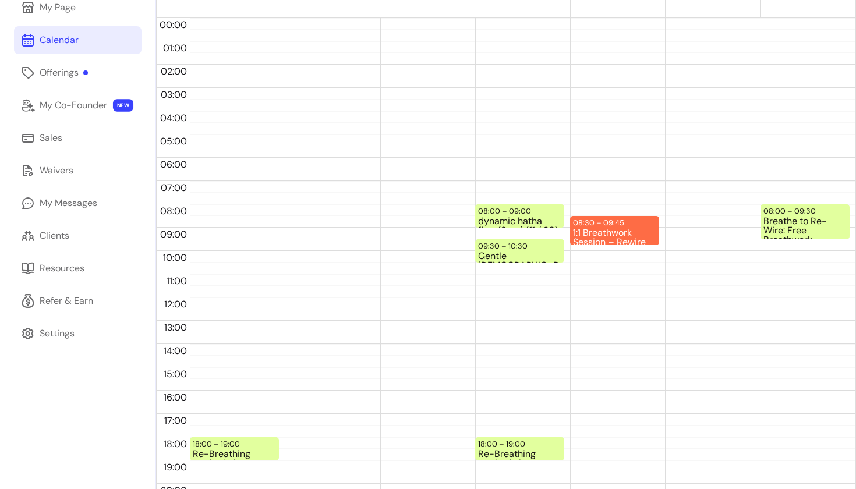
scroll to position [99, 0]
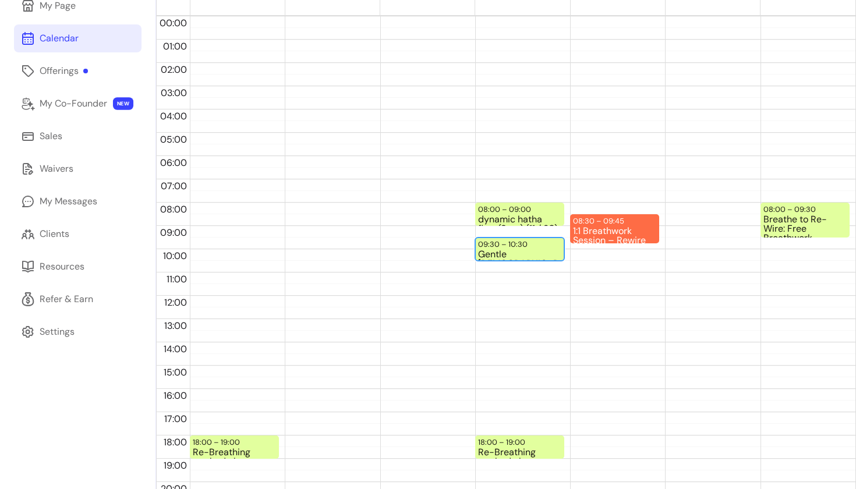
click at [510, 240] on div "09:30 – 10:30" at bounding box center [504, 244] width 52 height 11
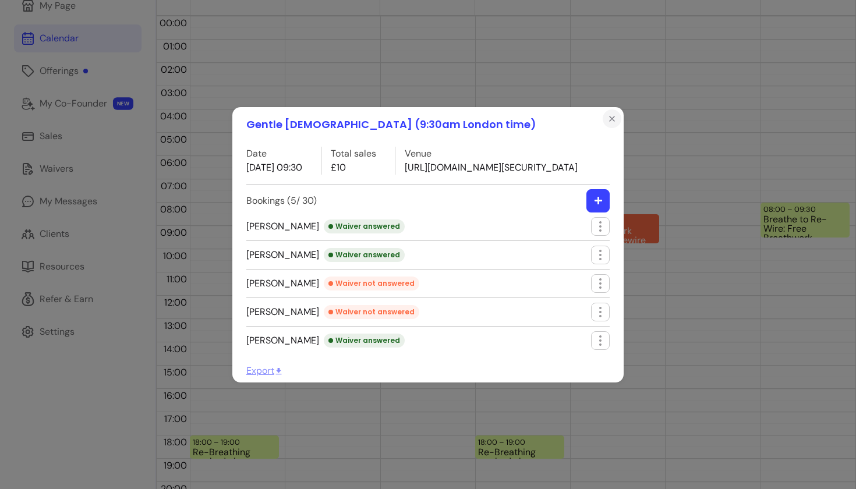
click at [612, 116] on icon "Close" at bounding box center [611, 118] width 5 height 5
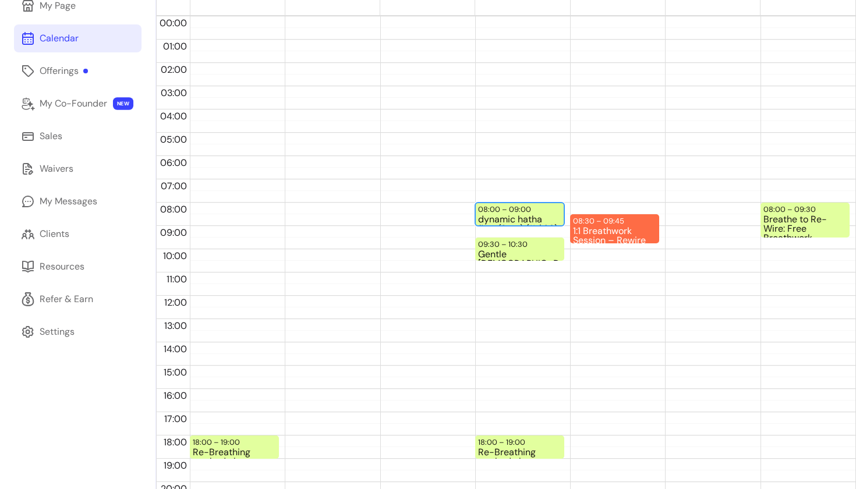
click at [529, 208] on div "08:00 – 09:00" at bounding box center [506, 209] width 56 height 11
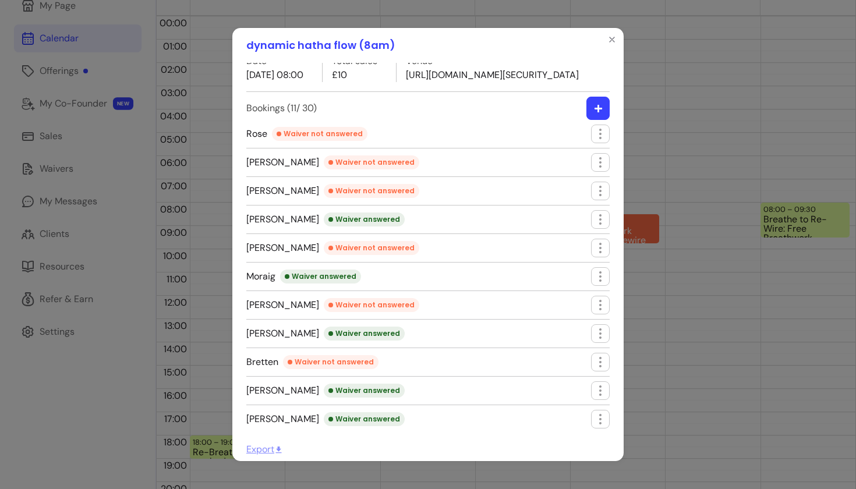
scroll to position [41, 0]
click at [608, 37] on icon "Close" at bounding box center [611, 39] width 9 height 9
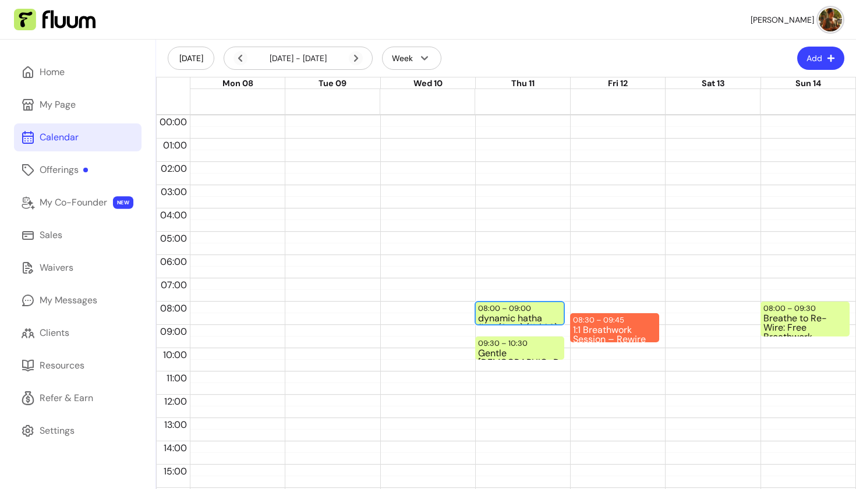
scroll to position [0, 0]
click at [354, 56] on icon at bounding box center [356, 58] width 14 height 14
click at [502, 308] on div "08:00 – 09:00" at bounding box center [506, 308] width 56 height 11
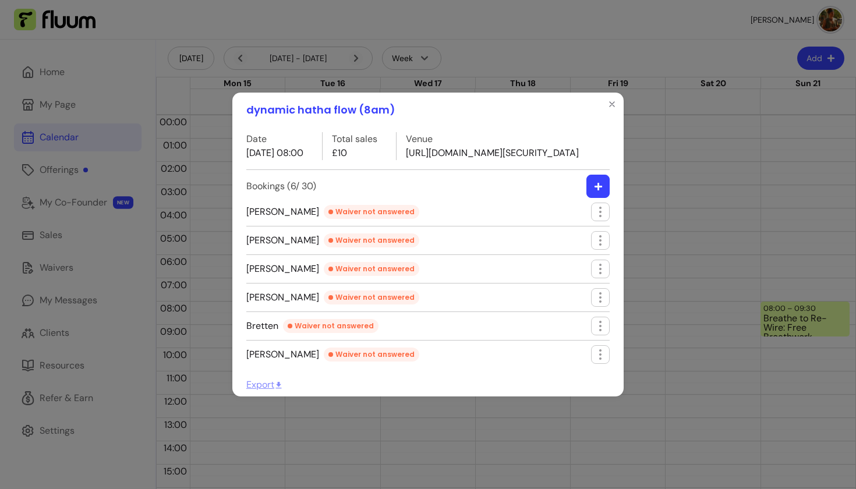
click at [597, 194] on button "button" at bounding box center [597, 186] width 23 height 23
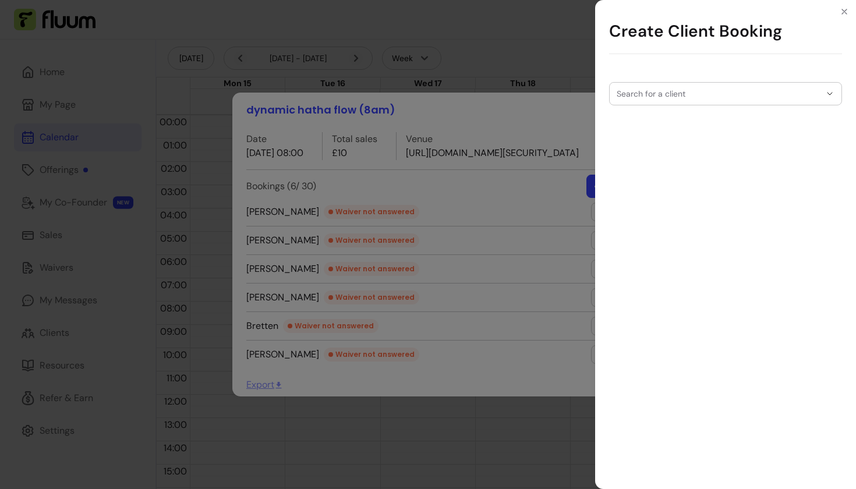
click at [665, 94] on input "Search for a client" at bounding box center [718, 94] width 204 height 12
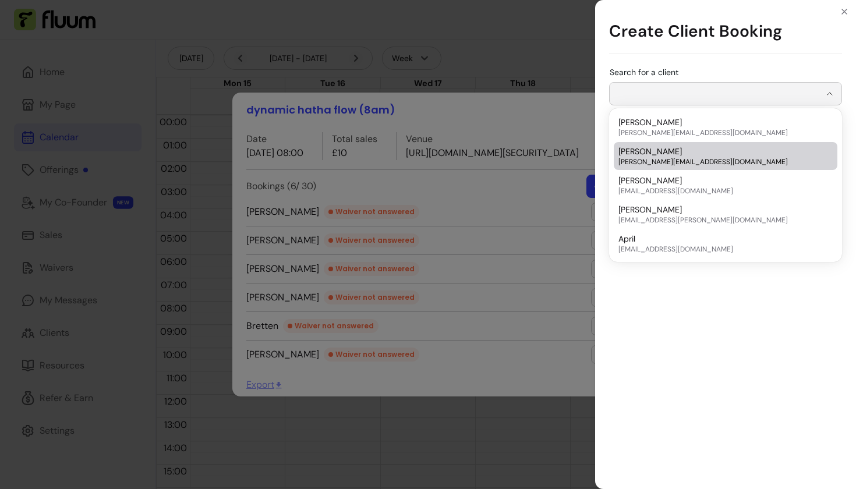
click at [659, 153] on span "[PERSON_NAME]" at bounding box center [649, 152] width 63 height 12
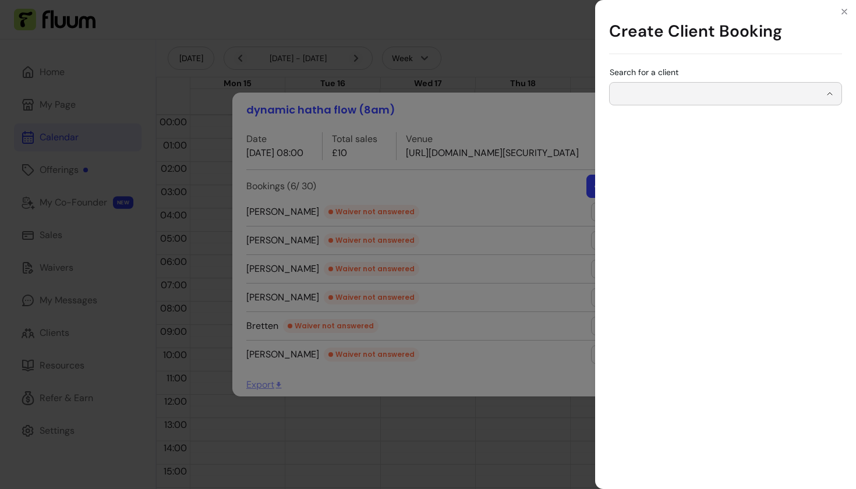
type input "**********"
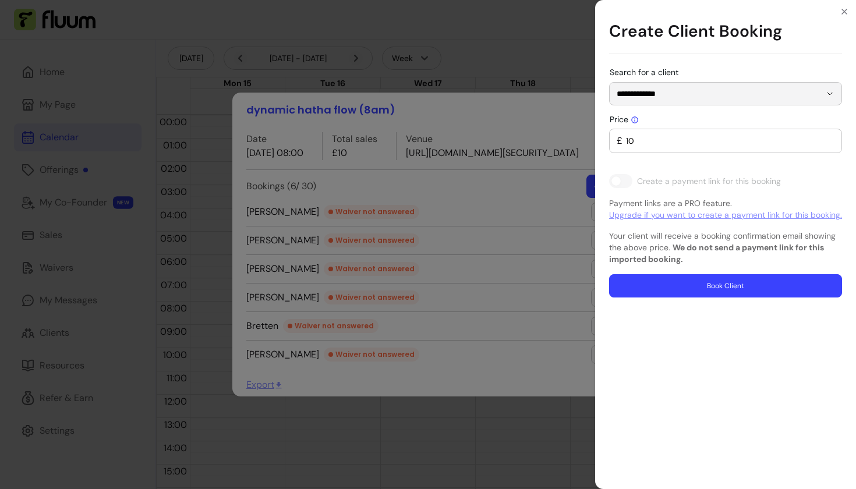
type input "0"
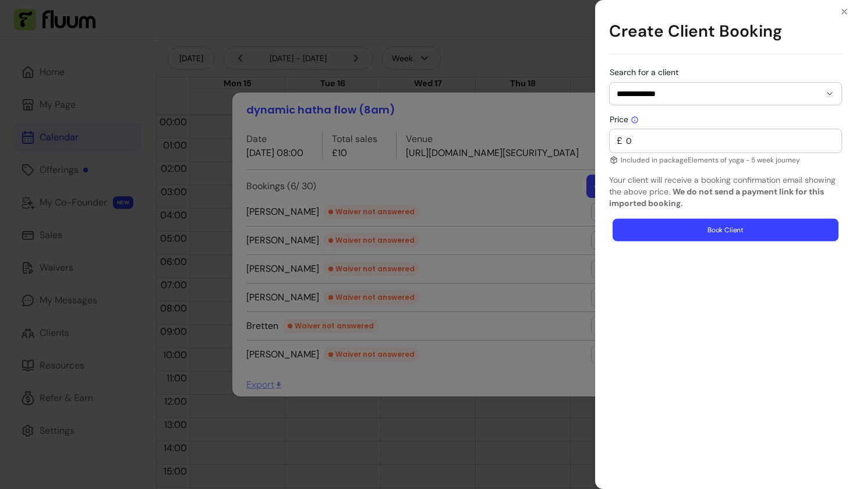
click at [660, 239] on button "Book Client" at bounding box center [725, 230] width 226 height 23
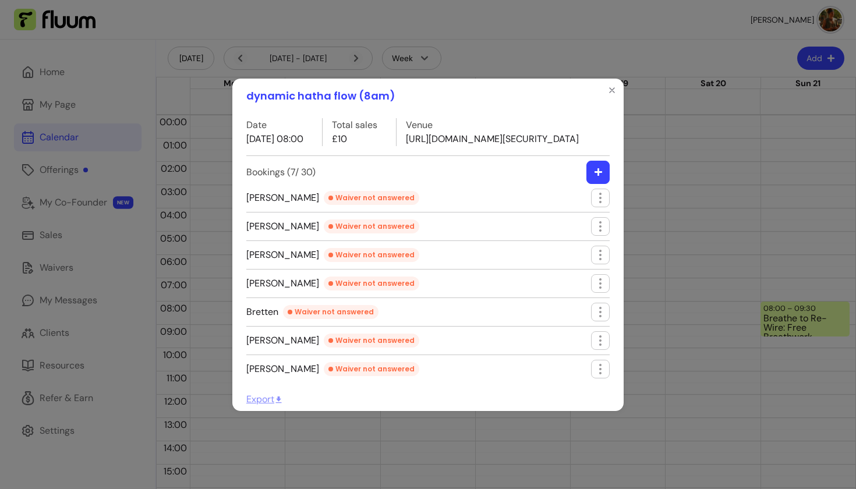
click at [601, 176] on icon "button" at bounding box center [598, 172] width 9 height 9
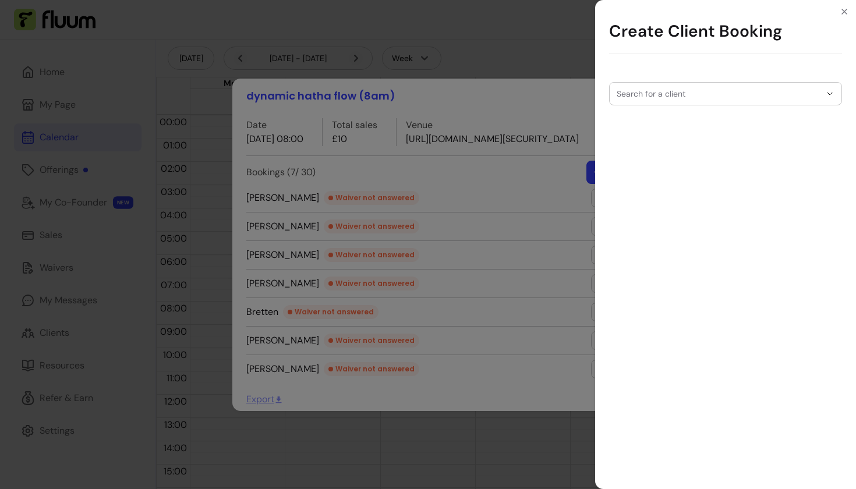
click at [672, 101] on div at bounding box center [725, 94] width 218 height 22
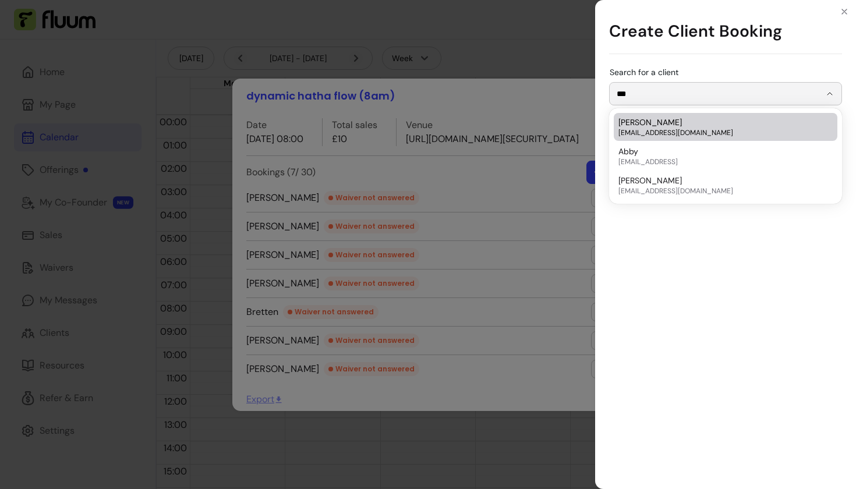
click at [659, 120] on span "[PERSON_NAME]" at bounding box center [649, 122] width 63 height 12
type input "**********"
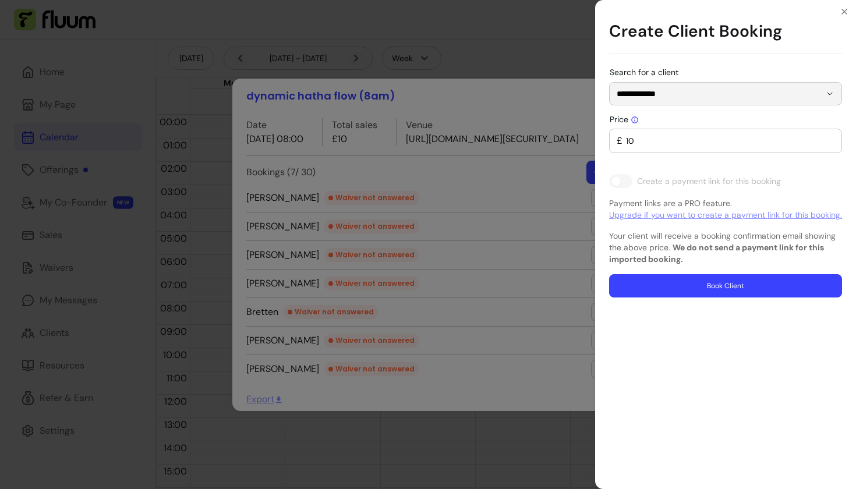
type input "0"
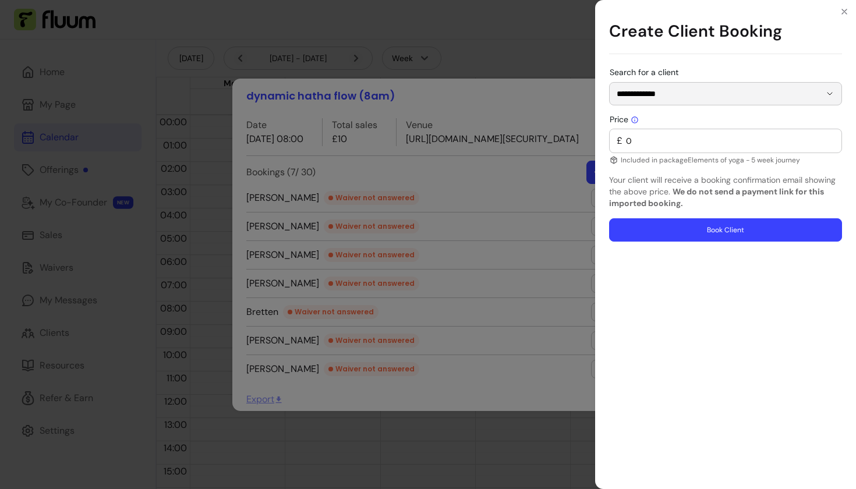
click at [670, 169] on div "Price £ 0 Included in package Elements of yoga - 5 week journey Your client wil…" at bounding box center [725, 178] width 233 height 127
click at [662, 232] on button "Book Client" at bounding box center [725, 230] width 226 height 23
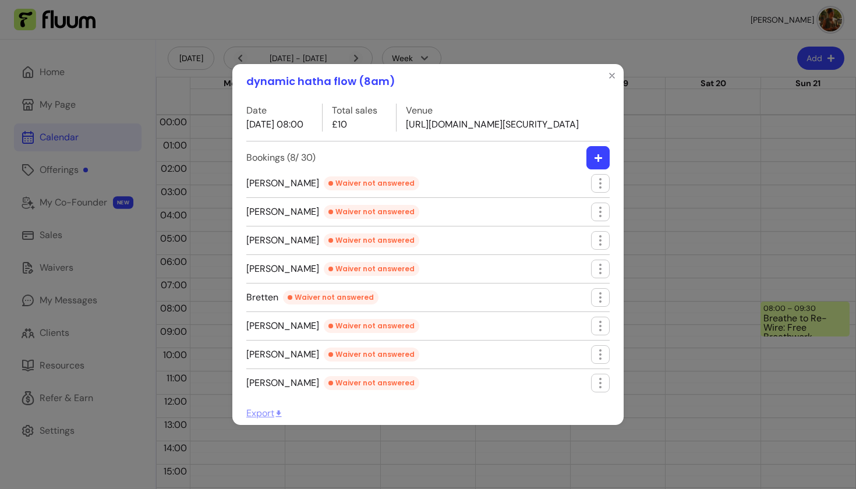
click at [595, 166] on button "button" at bounding box center [597, 157] width 23 height 23
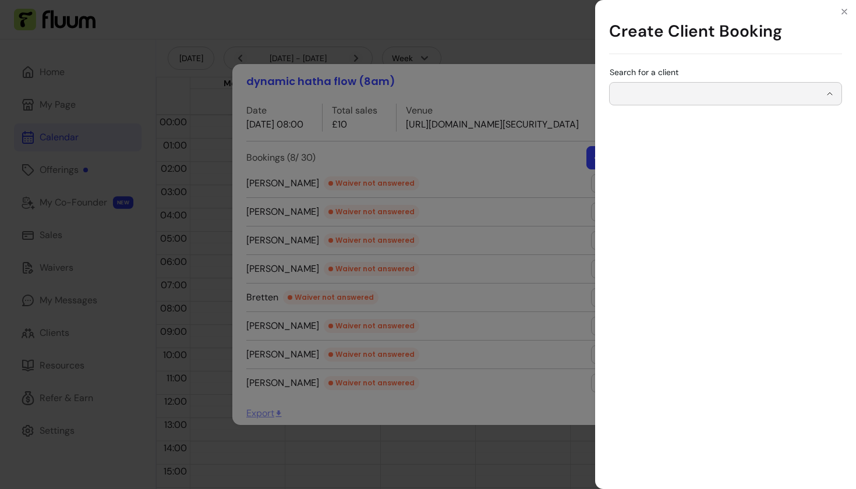
click at [675, 95] on div "Search for a client" at bounding box center [725, 93] width 233 height 23
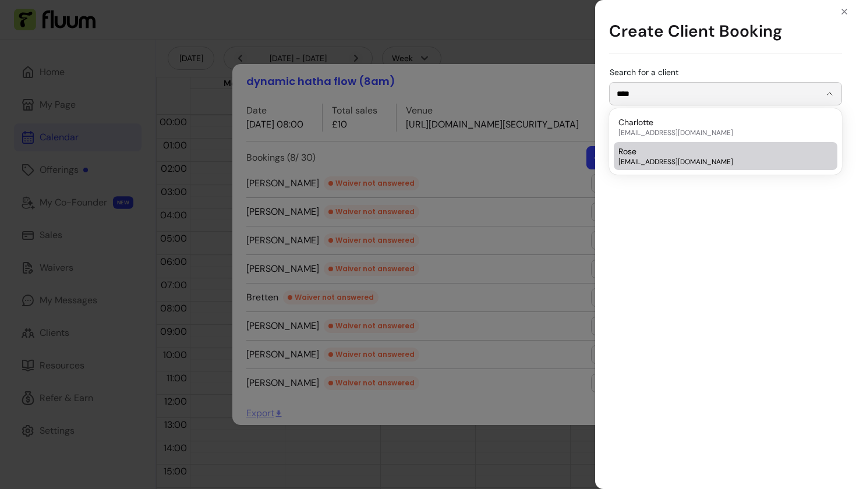
click at [669, 161] on span "[EMAIL_ADDRESS][DOMAIN_NAME]" at bounding box center [719, 161] width 203 height 9
type input "****"
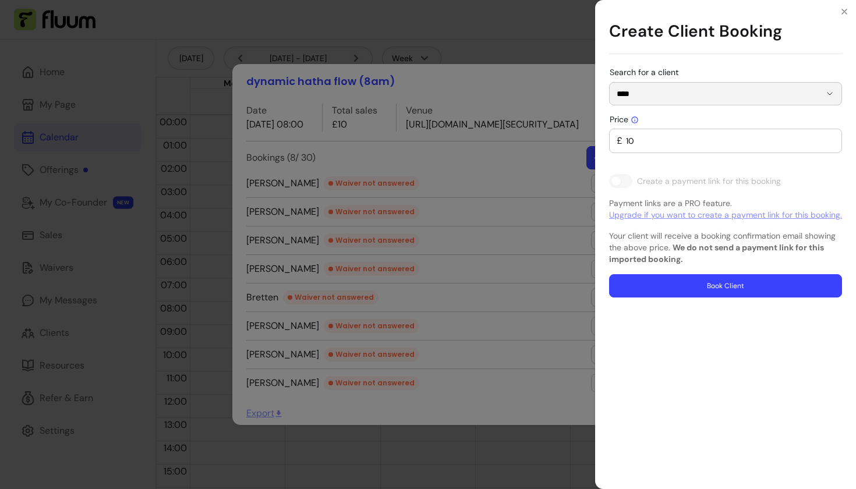
type input "0"
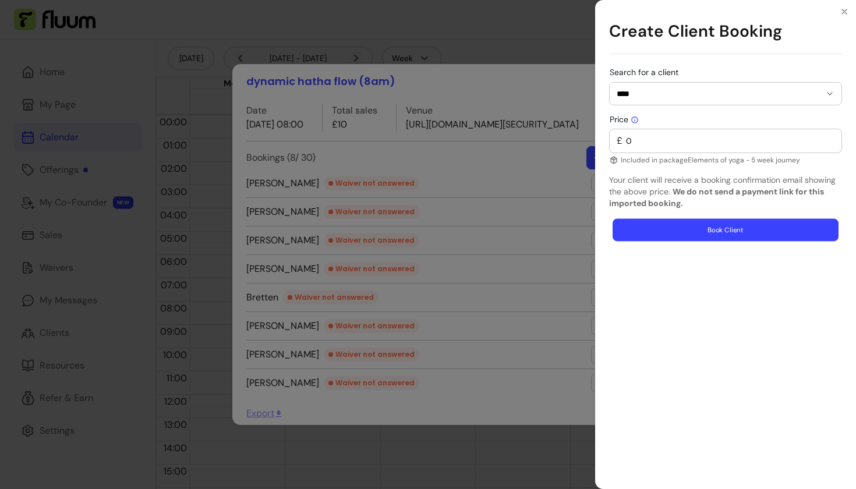
click at [684, 237] on button "Book Client" at bounding box center [725, 230] width 226 height 23
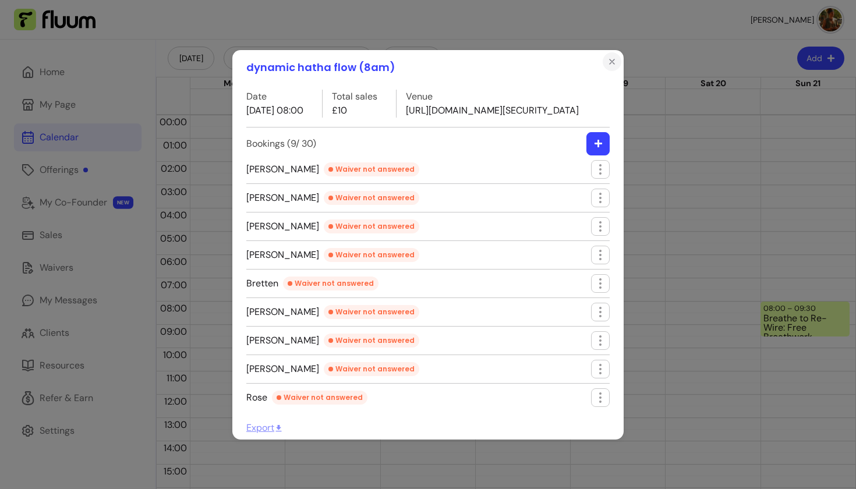
click at [611, 57] on icon "Close" at bounding box center [611, 61] width 9 height 9
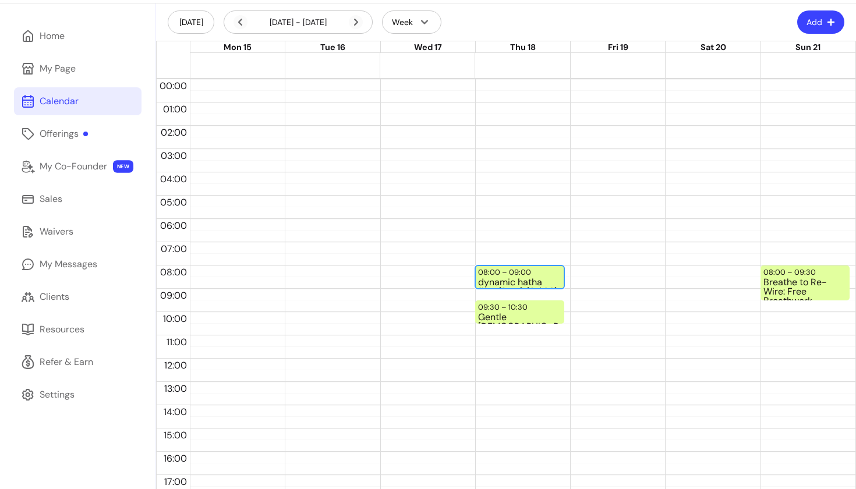
scroll to position [37, 0]
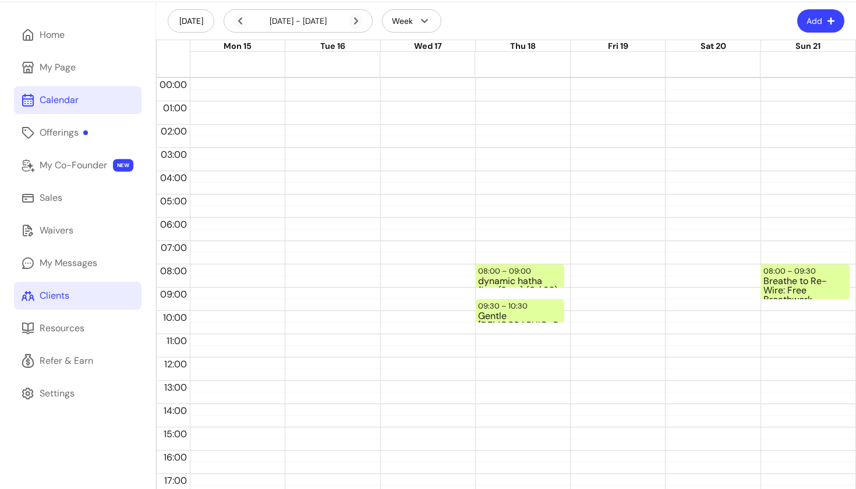
click at [53, 288] on link "Clients" at bounding box center [77, 296] width 127 height 28
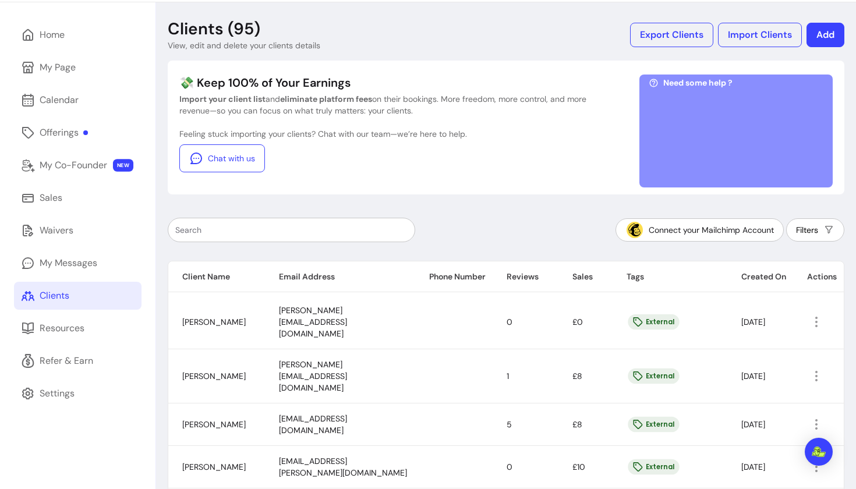
click at [283, 224] on div at bounding box center [291, 229] width 232 height 23
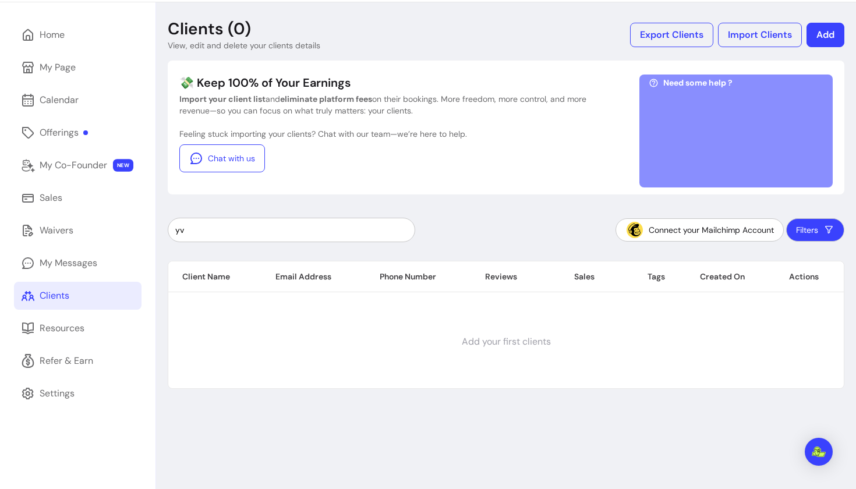
type input "y"
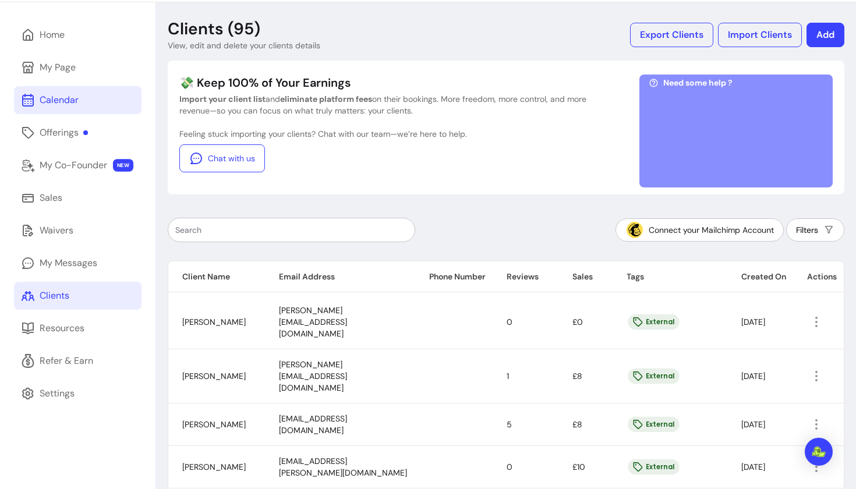
click at [58, 91] on link "Calendar" at bounding box center [77, 100] width 127 height 28
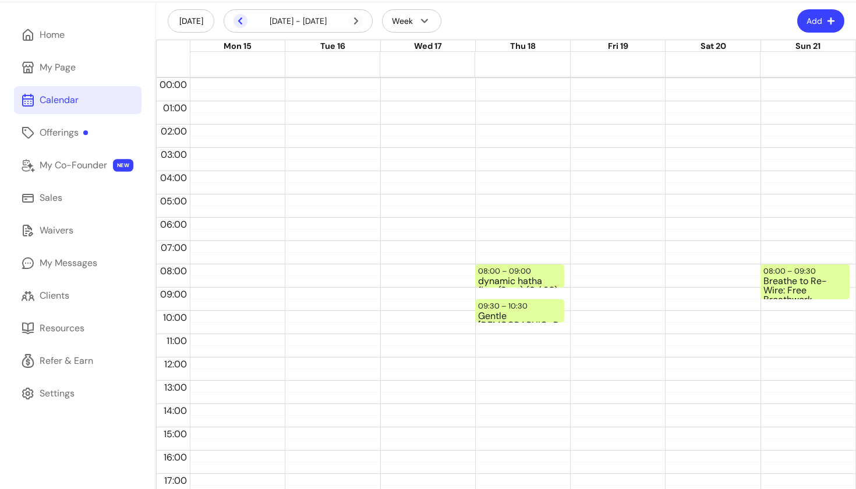
click at [238, 22] on icon at bounding box center [240, 21] width 14 height 14
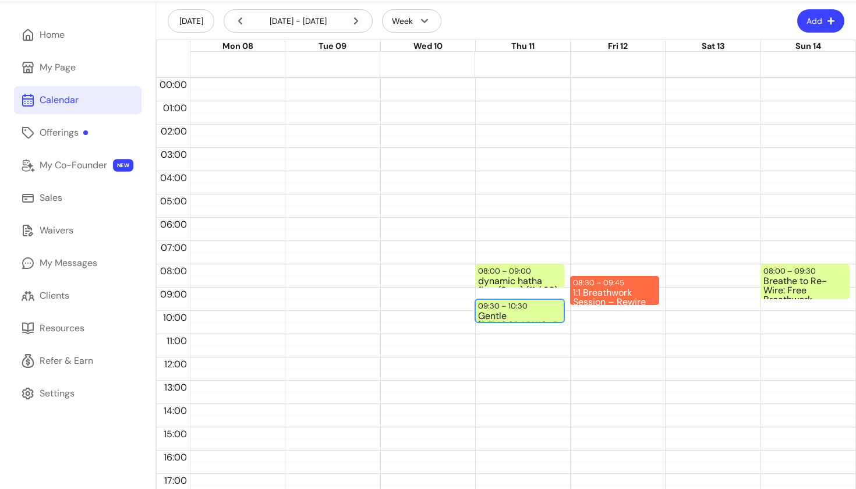
click at [509, 317] on div "Gentle [DEMOGRAPHIC_DATA] (9:30am London time) (5 / 30)" at bounding box center [519, 316] width 83 height 10
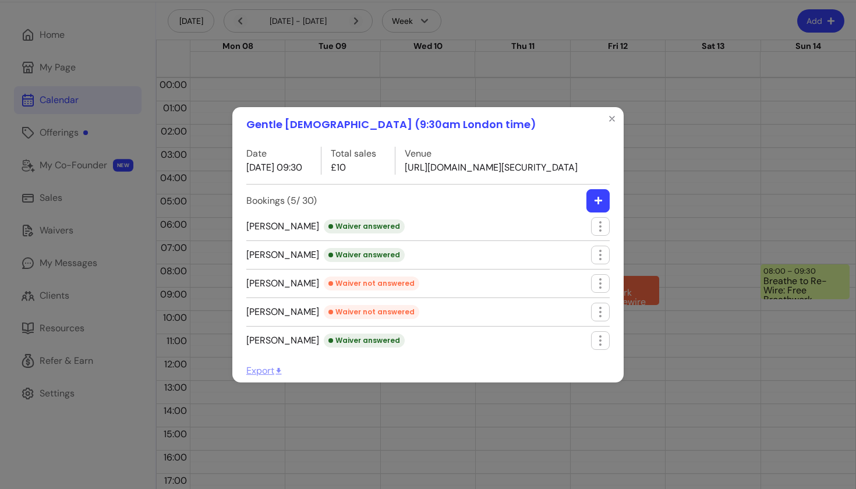
click at [271, 233] on span "[PERSON_NAME] answered" at bounding box center [325, 226] width 158 height 14
click at [595, 233] on icon "button" at bounding box center [599, 225] width 13 height 13
click at [550, 268] on span "Edit booking" at bounding box center [557, 267] width 85 height 12
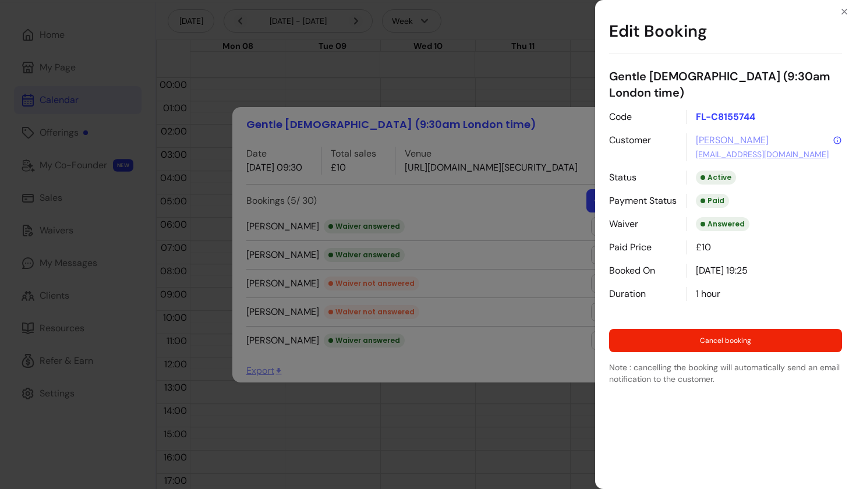
click at [713, 148] on link "[EMAIL_ADDRESS][DOMAIN_NAME]" at bounding box center [762, 154] width 133 height 12
drag, startPoint x: 799, startPoint y: 138, endPoint x: 689, endPoint y: 141, distance: 109.5
click at [689, 141] on div "[PERSON_NAME] [EMAIL_ADDRESS][DOMAIN_NAME]" at bounding box center [764, 147] width 156 height 28
click at [658, 110] on p "Code" at bounding box center [643, 117] width 68 height 14
click at [538, 134] on div "Edit Booking Gentle Hatha Yoga (9:30am [GEOGRAPHIC_DATA] time) Code FL-C8155744…" at bounding box center [428, 244] width 856 height 489
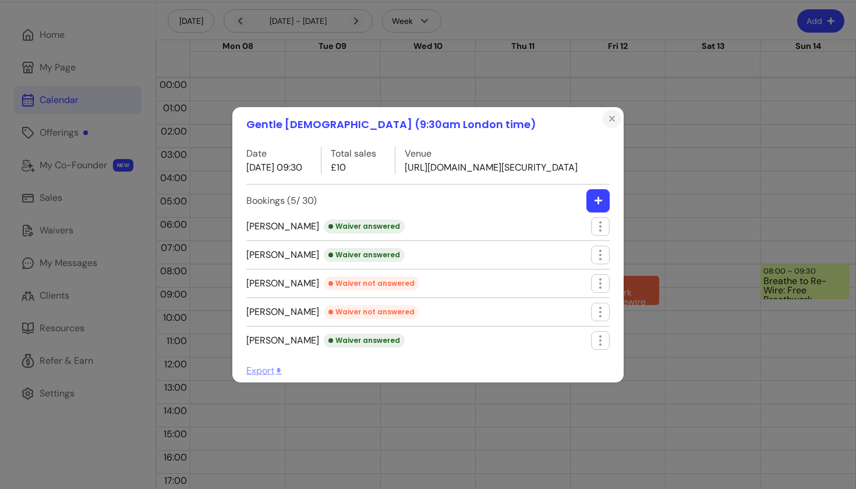
click at [613, 114] on icon "Close" at bounding box center [611, 118] width 9 height 9
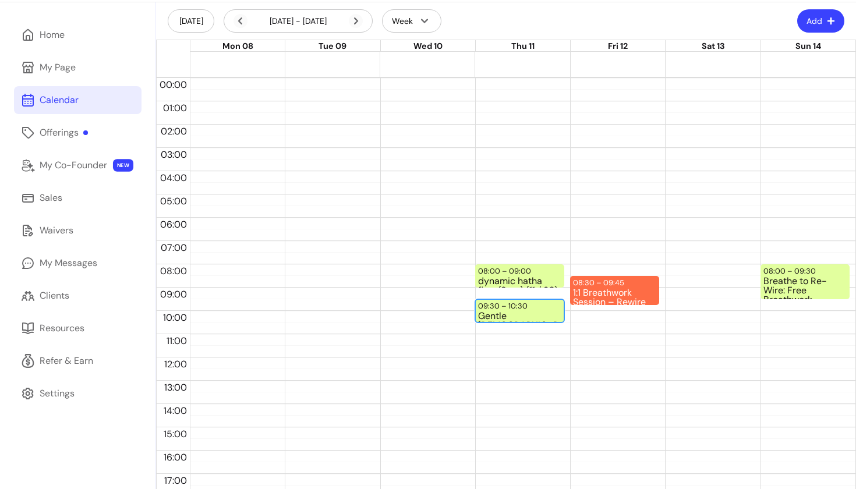
click at [530, 308] on div "09:30 – 10:30 Gentle Hatha Yoga (9:30am London time) (5 / 30)" at bounding box center [519, 310] width 89 height 23
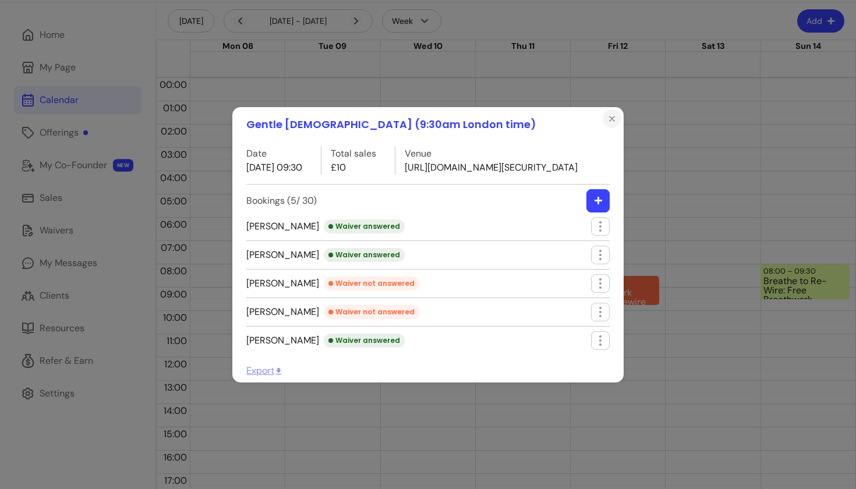
click at [614, 116] on icon "Close" at bounding box center [611, 118] width 5 height 5
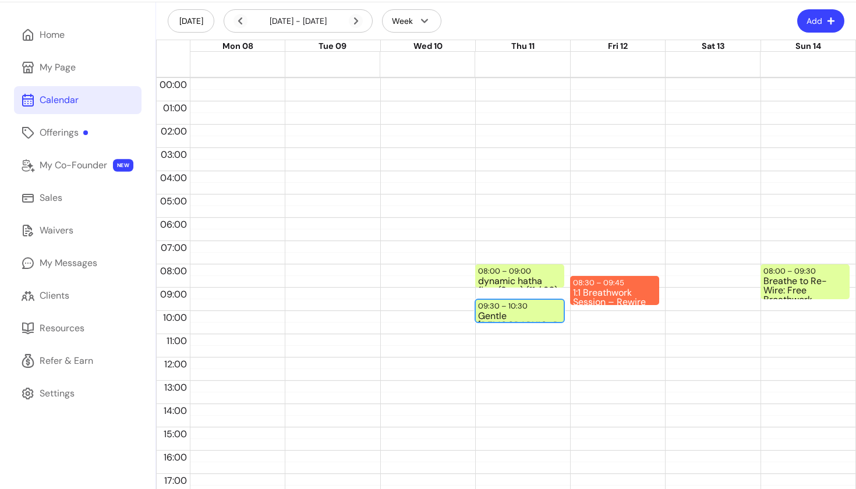
click at [505, 318] on div "Gentle [DEMOGRAPHIC_DATA] (9:30am London time) (5 / 30)" at bounding box center [519, 316] width 83 height 10
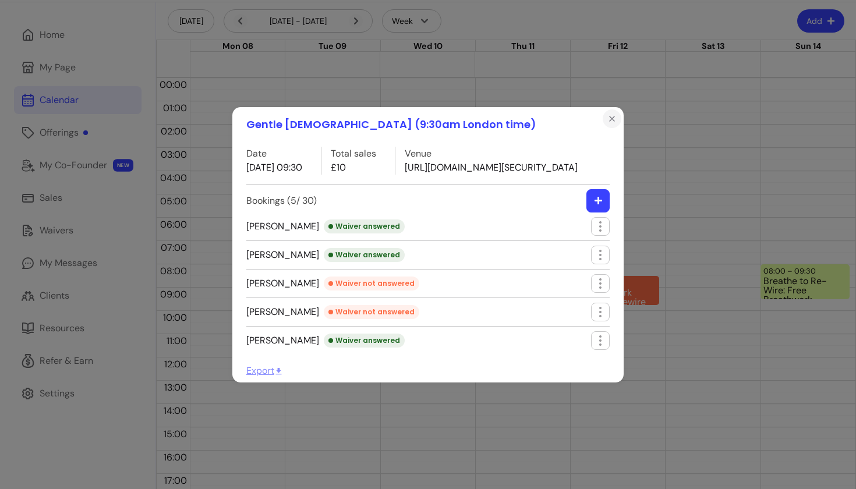
click at [608, 114] on icon "Close" at bounding box center [611, 118] width 9 height 9
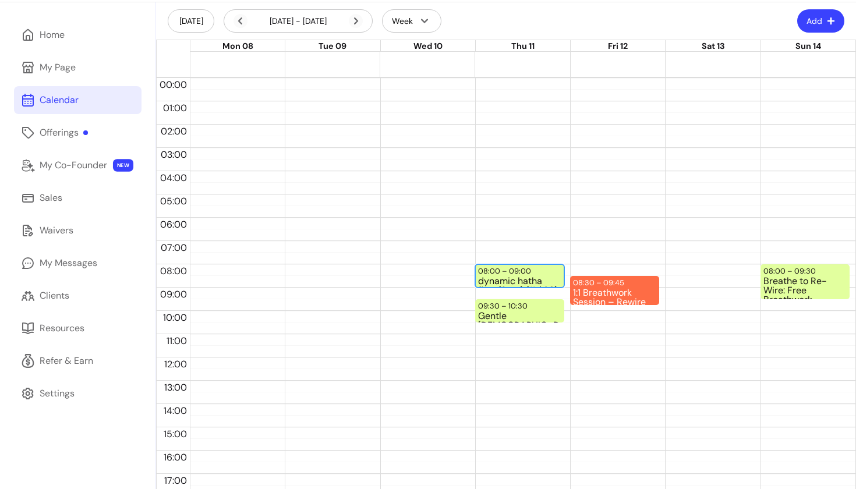
click at [494, 284] on div "dynamic hatha flow (8am) (11 / 30)" at bounding box center [519, 281] width 83 height 10
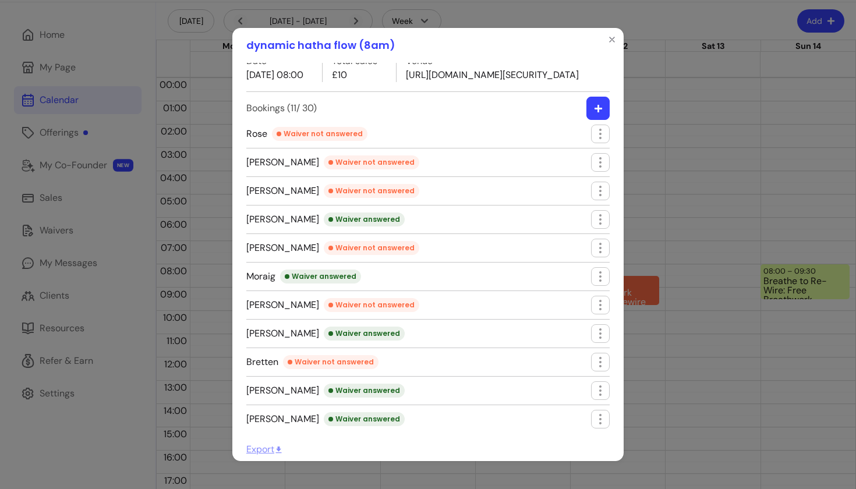
scroll to position [41, 0]
click at [614, 38] on icon "Close" at bounding box center [611, 39] width 9 height 9
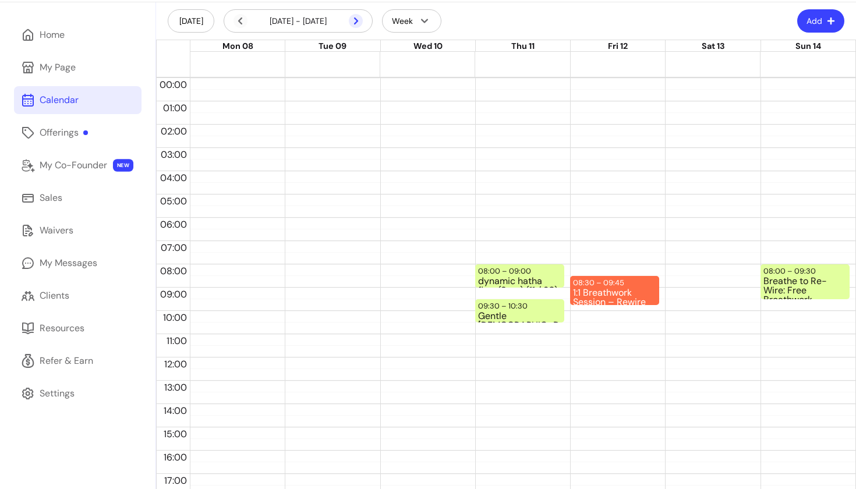
click at [353, 17] on icon at bounding box center [356, 21] width 14 height 14
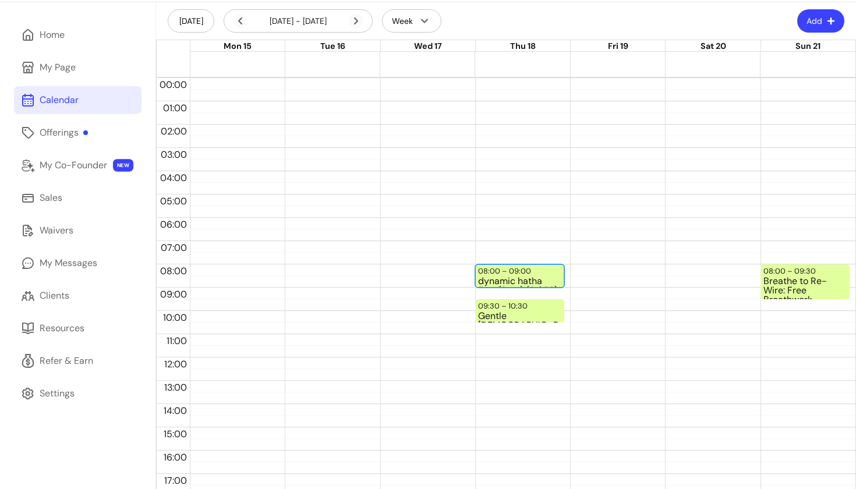
click at [506, 282] on div "dynamic hatha flow (8am) (9 / 30)" at bounding box center [519, 281] width 83 height 10
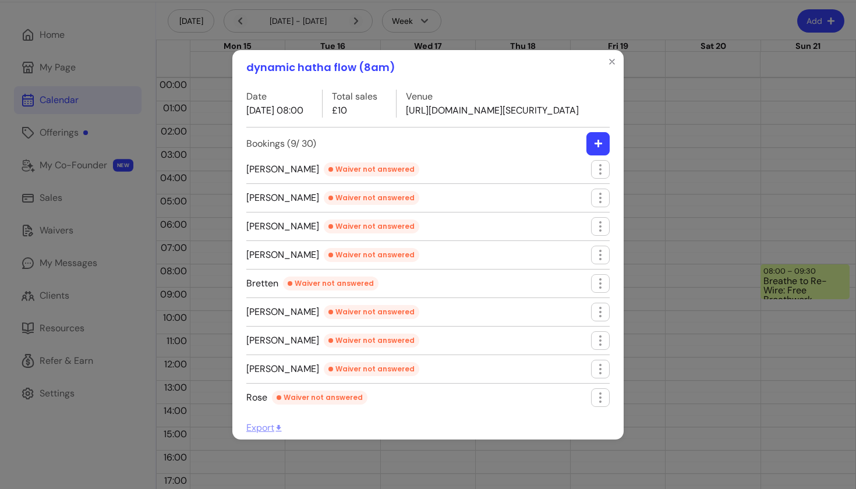
scroll to position [2, 0]
click at [612, 57] on icon "Close" at bounding box center [611, 61] width 9 height 9
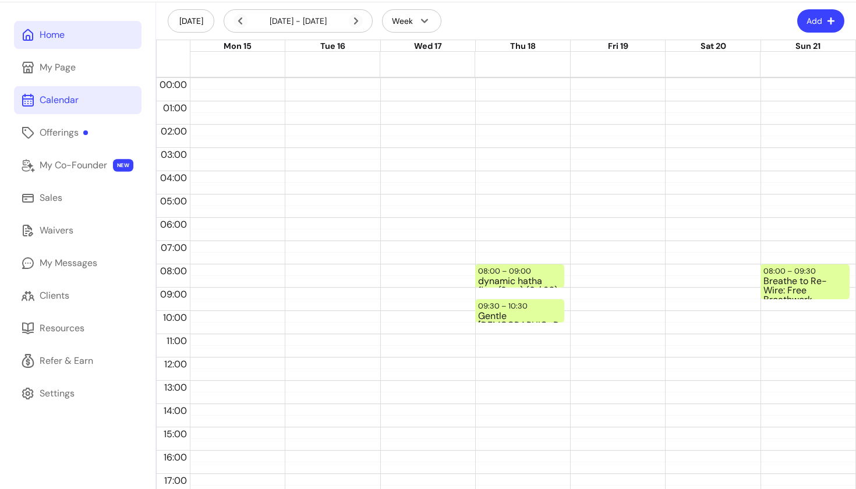
click at [24, 42] on link "Home" at bounding box center [77, 35] width 127 height 28
